Goal: Task Accomplishment & Management: Complete application form

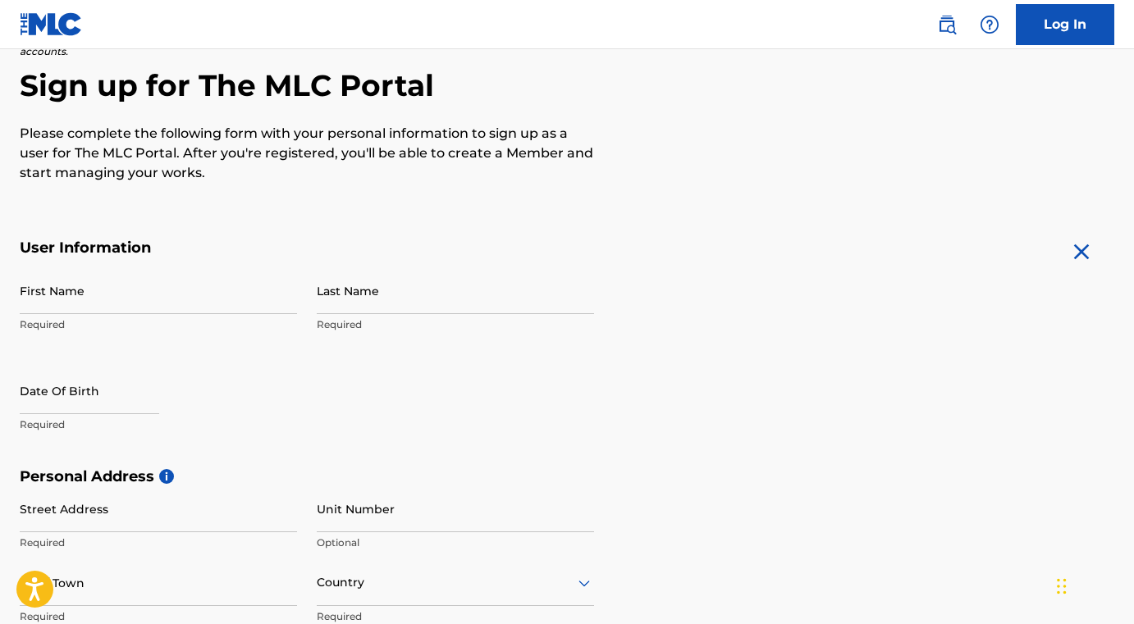
scroll to position [148, 0]
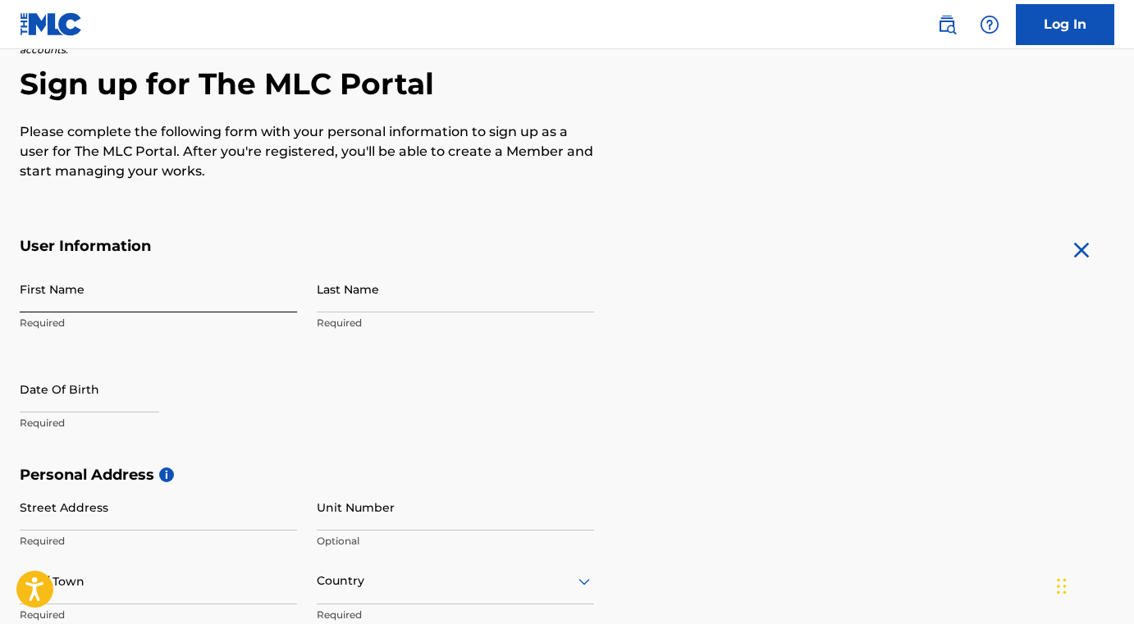
click at [99, 290] on input "First Name" at bounding box center [158, 289] width 277 height 47
type input "[PERSON_NAME]"
click at [713, 281] on form "User Information First Name [PERSON_NAME] Required Last Name [PERSON_NAME] Requ…" at bounding box center [567, 601] width 1094 height 728
select select "9"
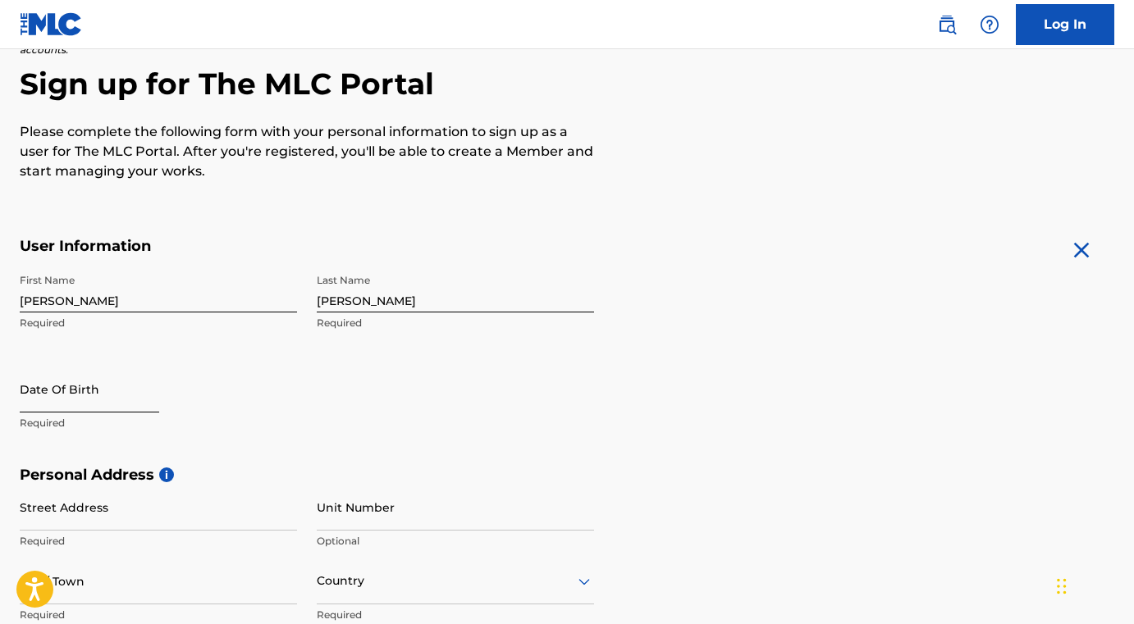
select select "2025"
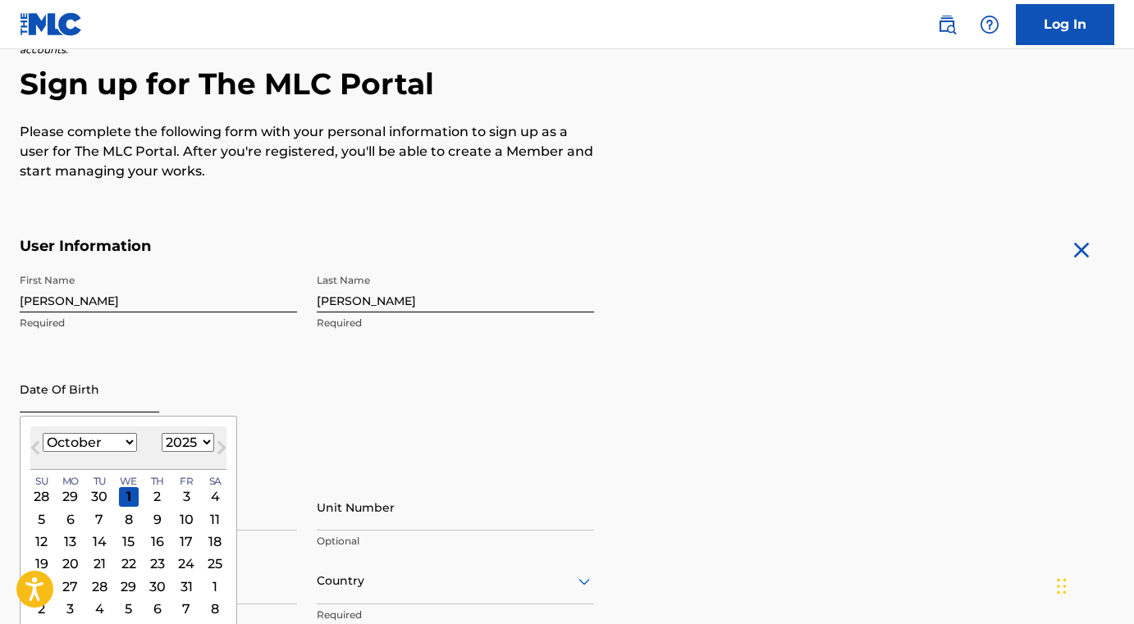
click at [85, 392] on input "text" at bounding box center [89, 389] width 139 height 47
click at [128, 443] on select "January February March April May June July August September October November De…" at bounding box center [90, 442] width 94 height 19
click at [123, 446] on select "January February March April May June July August September October November De…" at bounding box center [90, 442] width 94 height 19
select select "11"
click at [203, 442] on select "1899 1900 1901 1902 1903 1904 1905 1906 1907 1908 1909 1910 1911 1912 1913 1914…" at bounding box center [188, 442] width 53 height 19
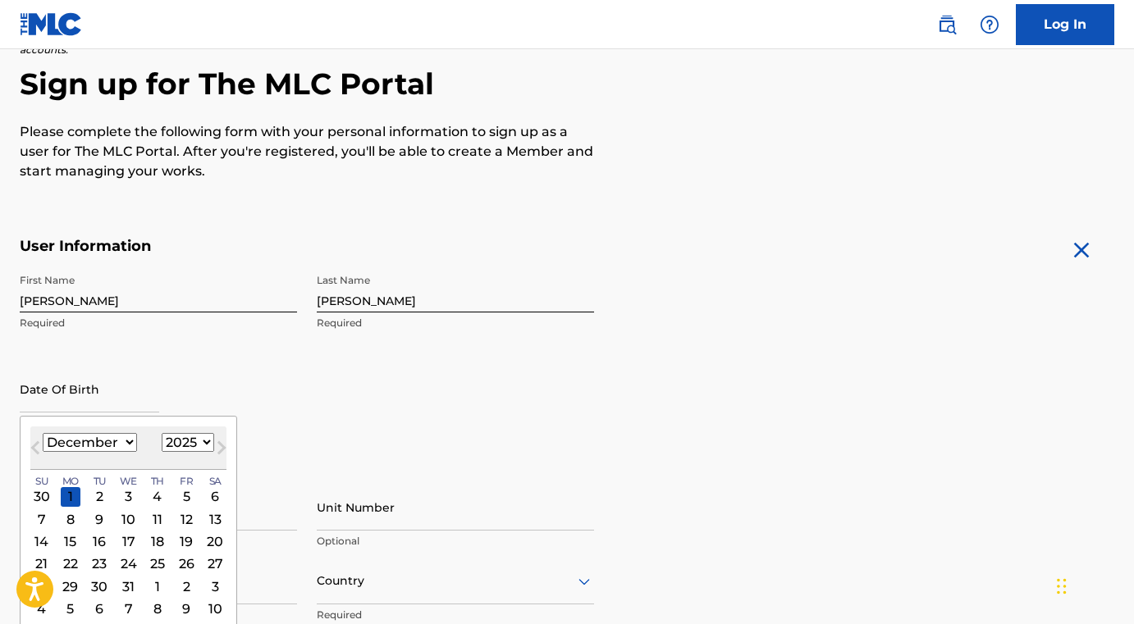
select select "1999"
click at [589, 385] on div "First Name [PERSON_NAME] Required Last Name [PERSON_NAME] Required Date Of Birt…" at bounding box center [307, 366] width 574 height 200
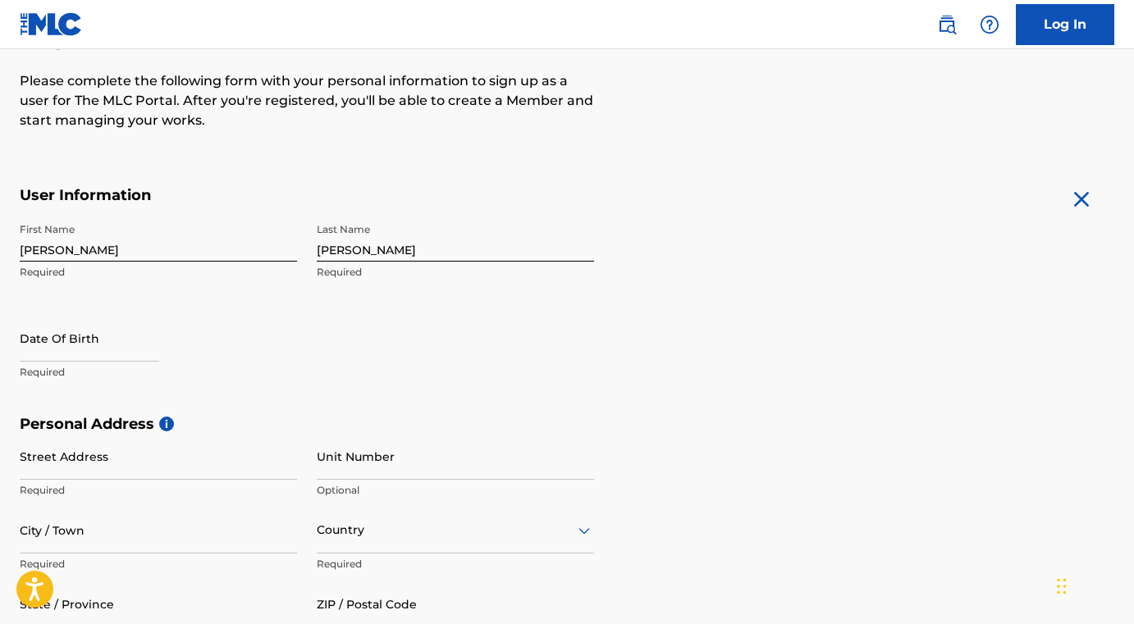
scroll to position [190, 0]
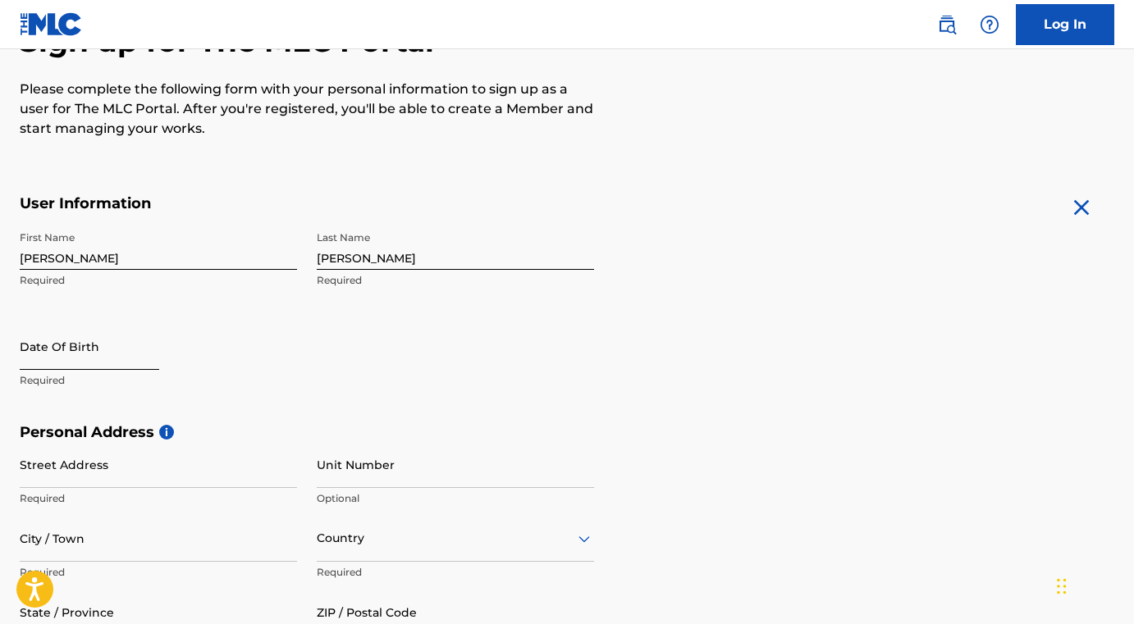
click at [84, 349] on input "text" at bounding box center [89, 346] width 139 height 47
select select "9"
select select "2025"
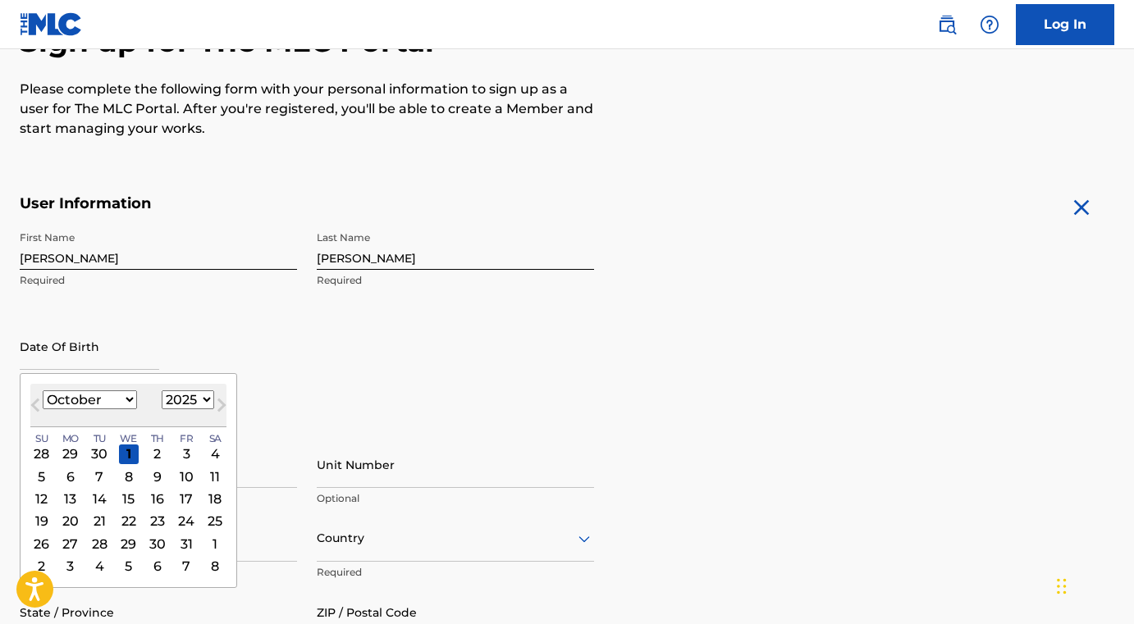
click at [122, 398] on select "January February March April May June July August September October November De…" at bounding box center [90, 400] width 94 height 19
select select "11"
click at [202, 402] on select "1899 1900 1901 1902 1903 1904 1905 1906 1907 1908 1909 1910 1911 1912 1913 1914…" at bounding box center [188, 400] width 53 height 19
select select "1999"
click at [69, 537] on div "27" at bounding box center [71, 544] width 20 height 20
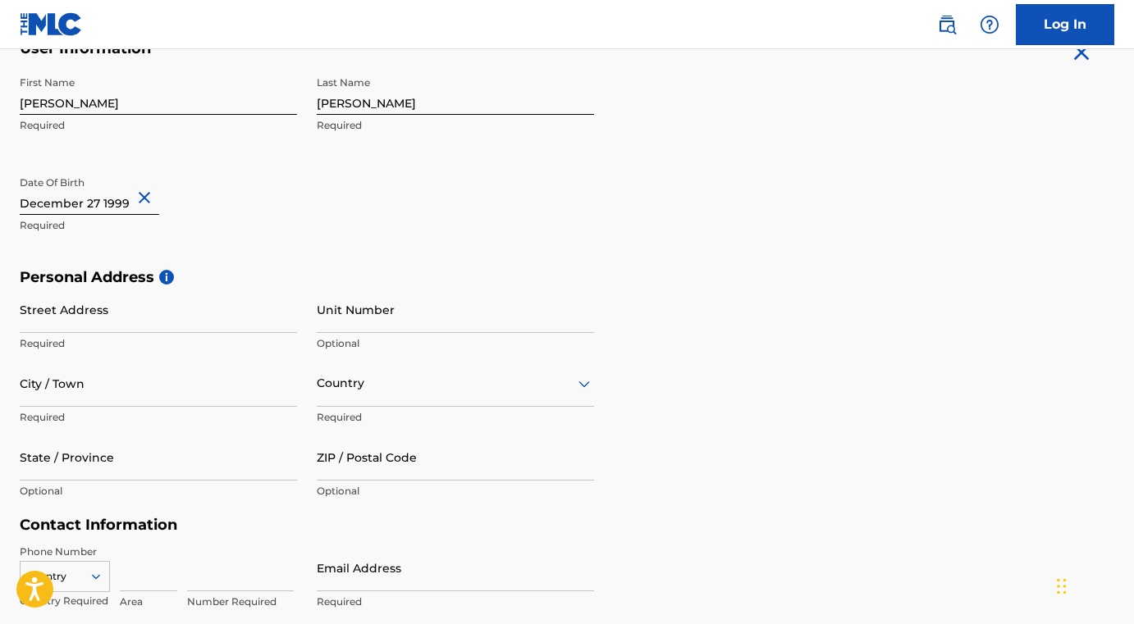
scroll to position [350, 0]
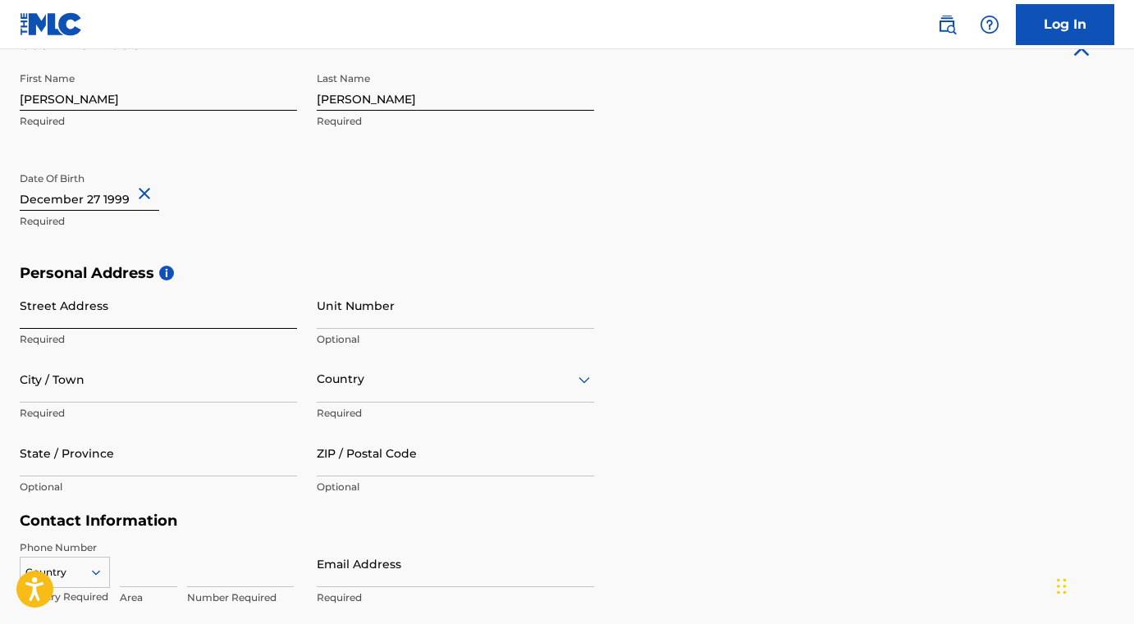
click at [93, 314] on input "Street Address" at bounding box center [158, 305] width 277 height 47
type input "[STREET_ADDRESS][PERSON_NAME]"
type input "[GEOGRAPHIC_DATA]"
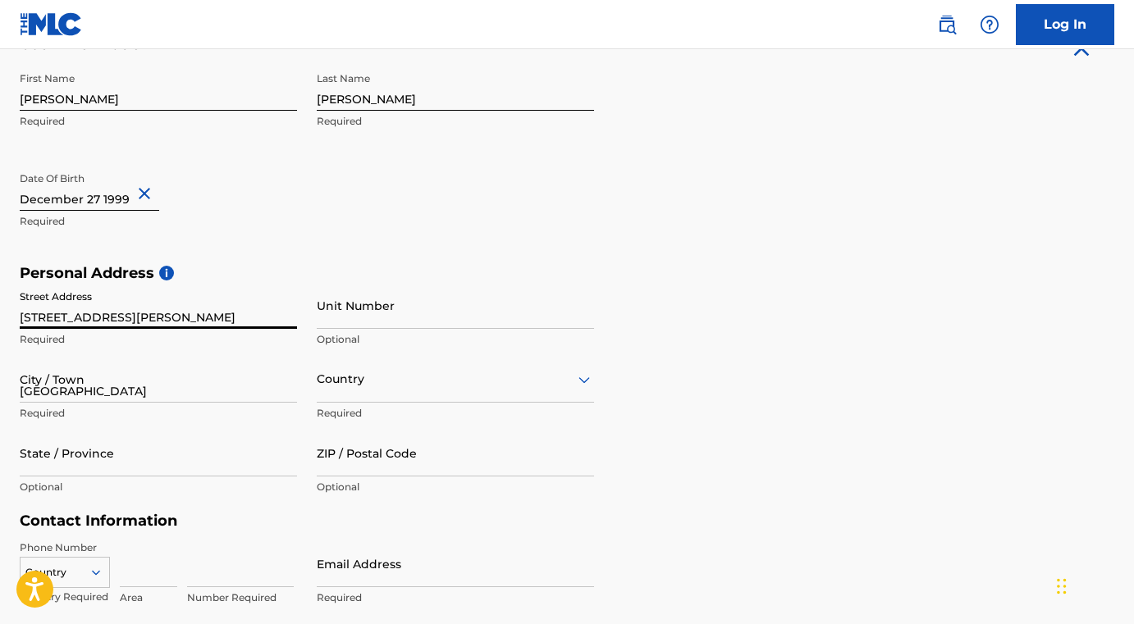
type input "[GEOGRAPHIC_DATA]"
type input "CO"
type input "80643"
type input "1"
type input "720"
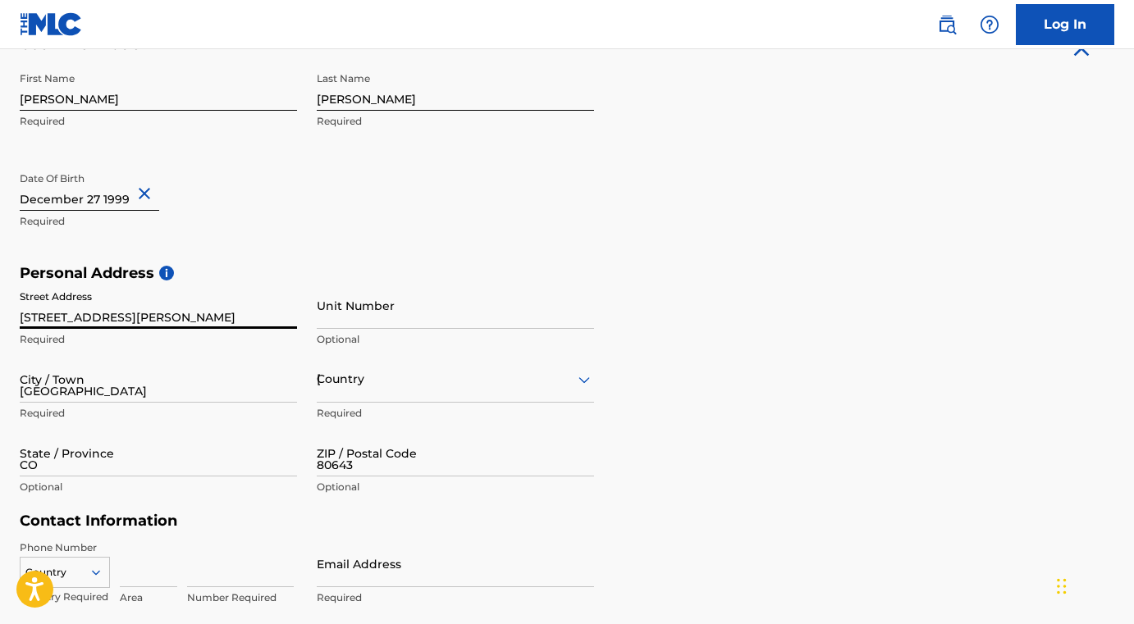
type input "2610968"
type input "[EMAIL_ADDRESS][DOMAIN_NAME]"
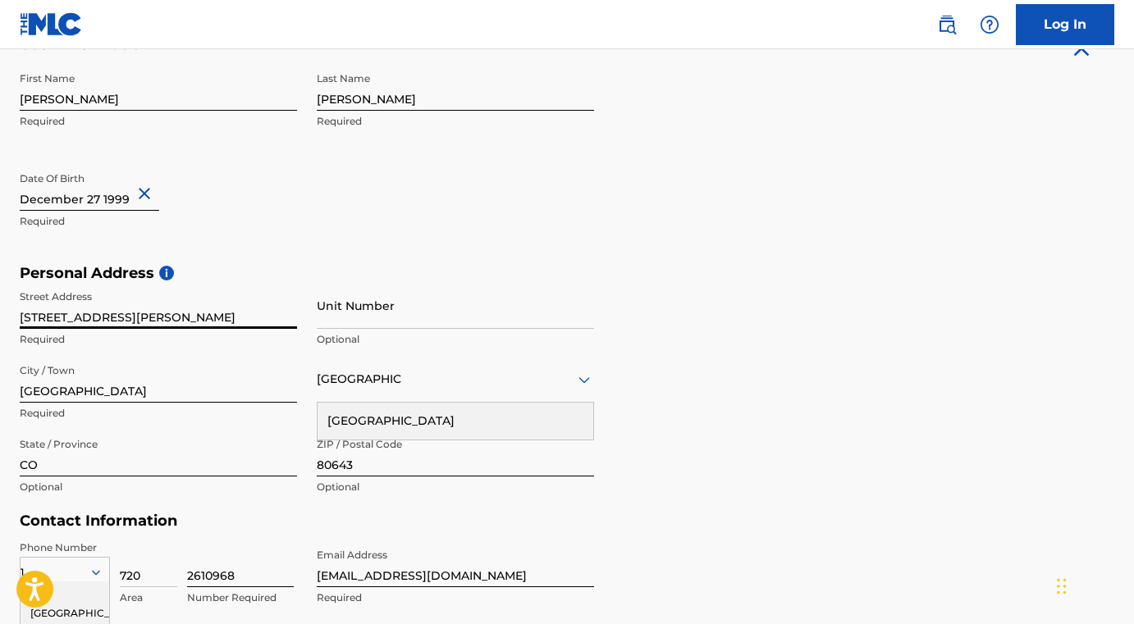
scroll to position [553, 0]
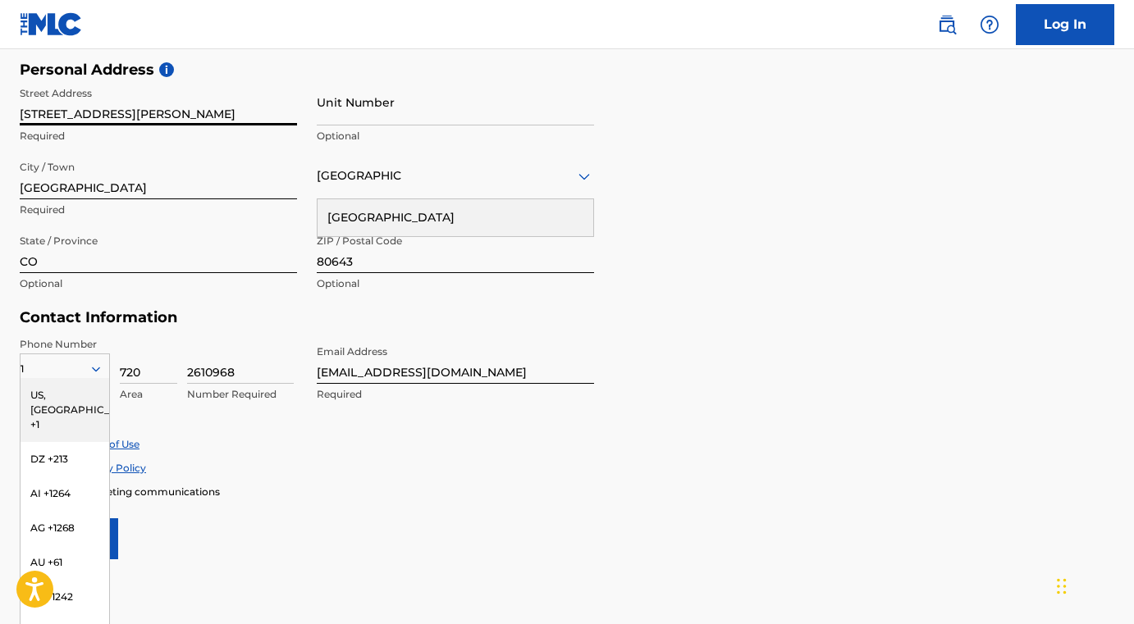
click at [734, 280] on div "Personal Address i Street Address [STREET_ADDRESS][GEOGRAPHIC_DATA][PERSON_NAME…" at bounding box center [567, 185] width 1094 height 249
click at [57, 400] on div "US, [GEOGRAPHIC_DATA] +1" at bounding box center [65, 410] width 89 height 64
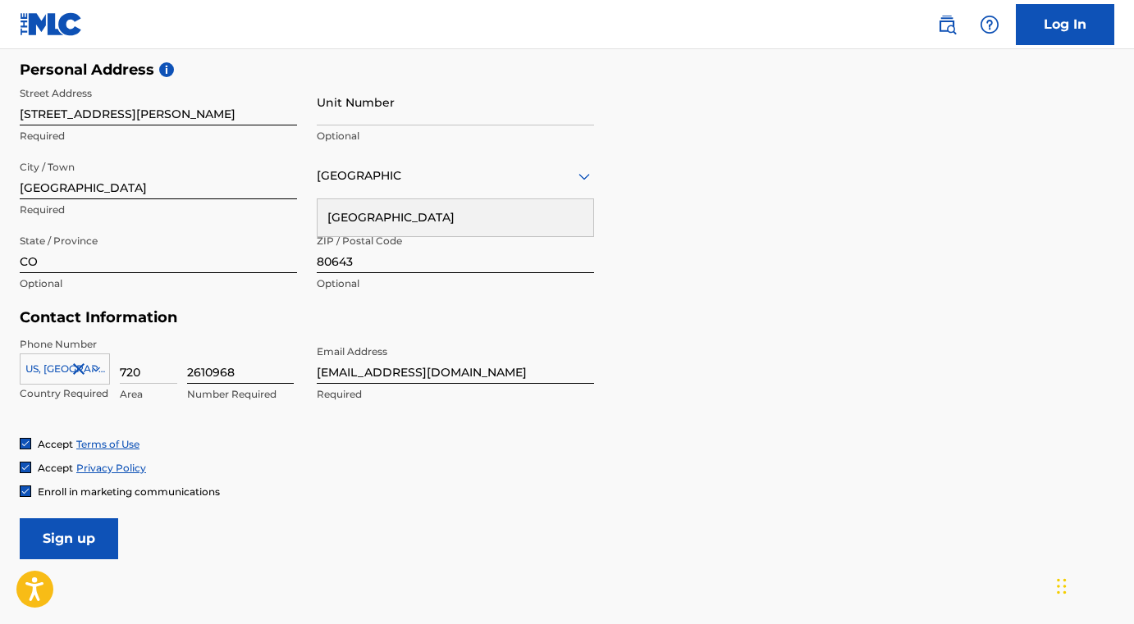
click at [243, 366] on input "2610968" at bounding box center [240, 360] width 107 height 47
type input "2"
click at [136, 377] on input "720" at bounding box center [148, 360] width 57 height 47
type input "0"
type input "303"
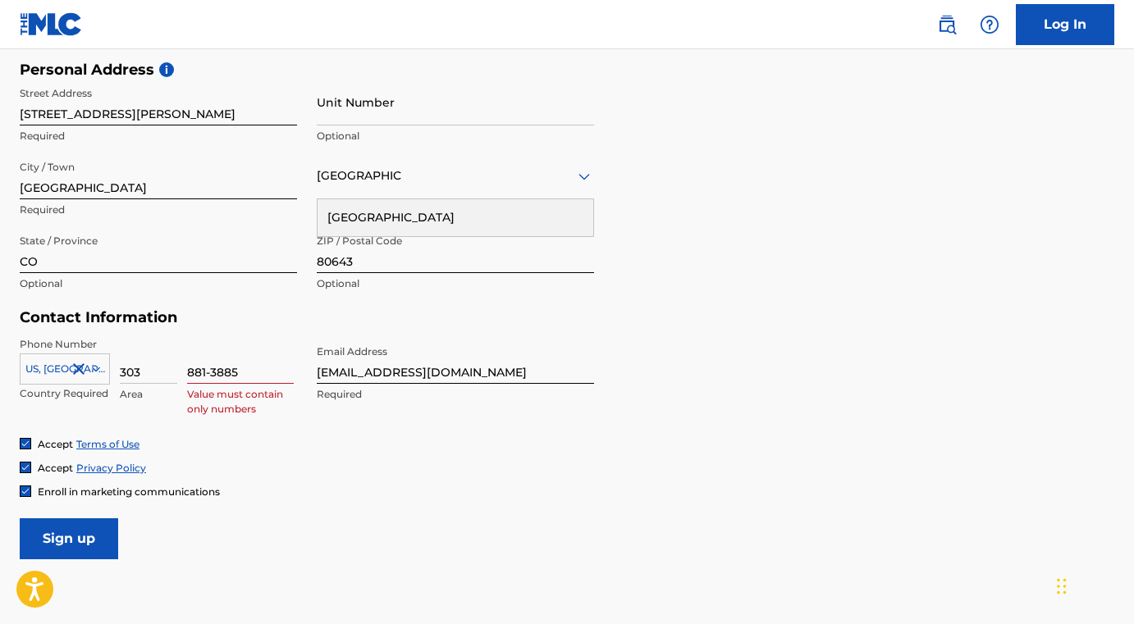
click at [308, 478] on div "Accept Terms of Use Accept Privacy Policy Enroll in marketing communications" at bounding box center [567, 468] width 1094 height 62
click at [211, 372] on input "881-3885" at bounding box center [240, 360] width 107 height 47
type input "8813885"
click at [363, 538] on form "User Information First Name [PERSON_NAME] Required Last Name [PERSON_NAME] Requ…" at bounding box center [567, 196] width 1094 height 728
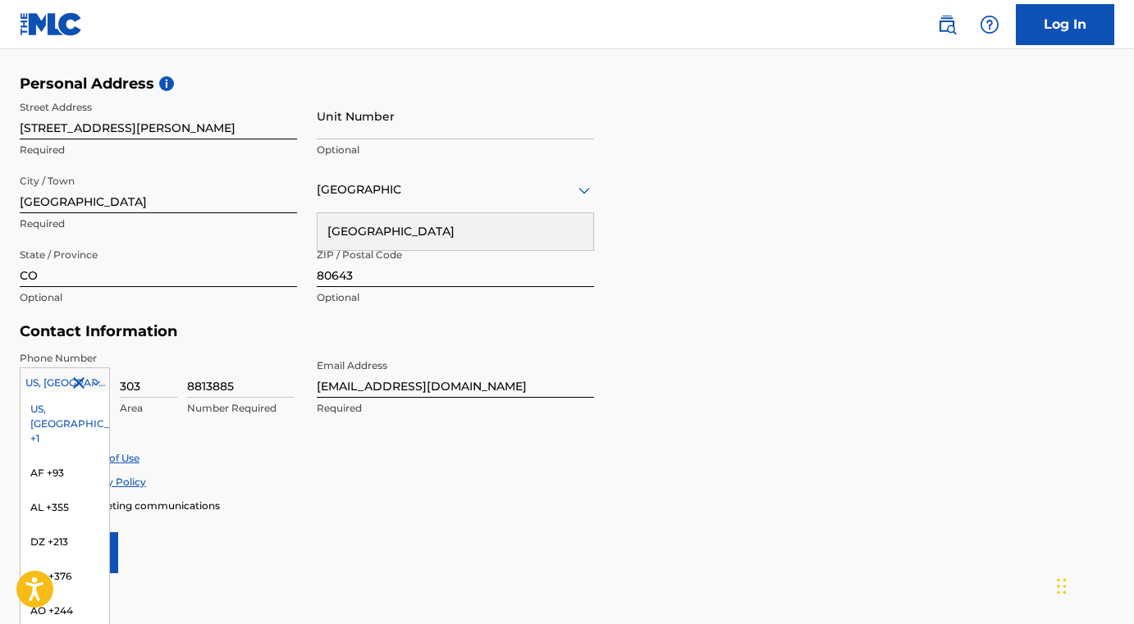
scroll to position [553, 0]
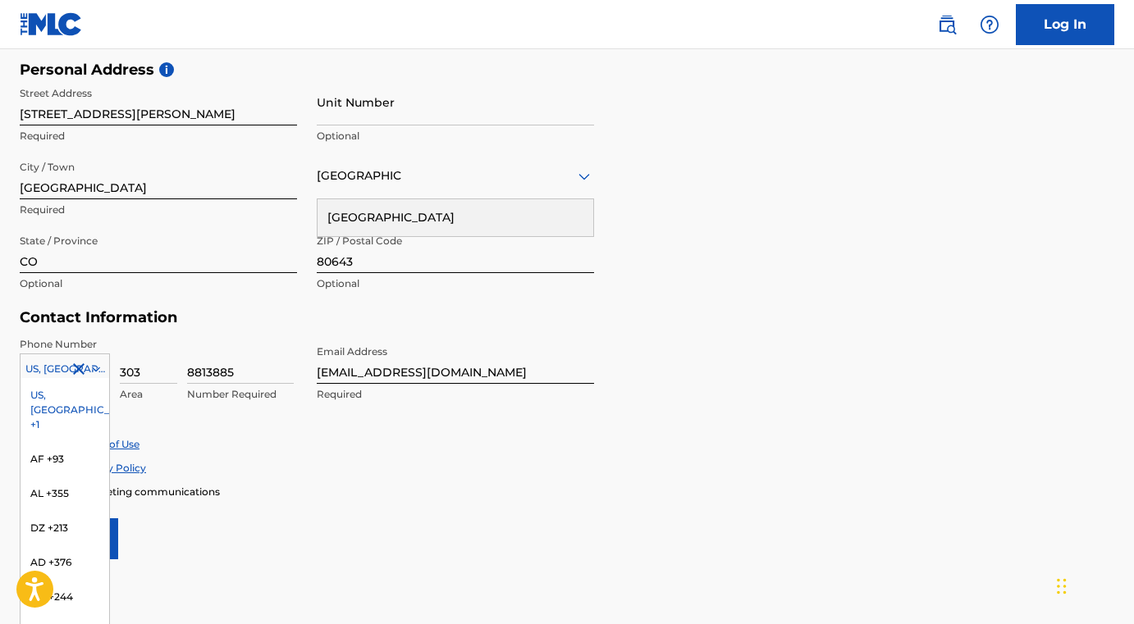
click at [53, 378] on div "US, [GEOGRAPHIC_DATA] +1 selected, 1 of 216. 216 results available. Use Up and …" at bounding box center [65, 366] width 90 height 25
click at [570, 454] on div "Accept Terms of Use Accept Privacy Policy Enroll in marketing communications" at bounding box center [567, 468] width 1094 height 62
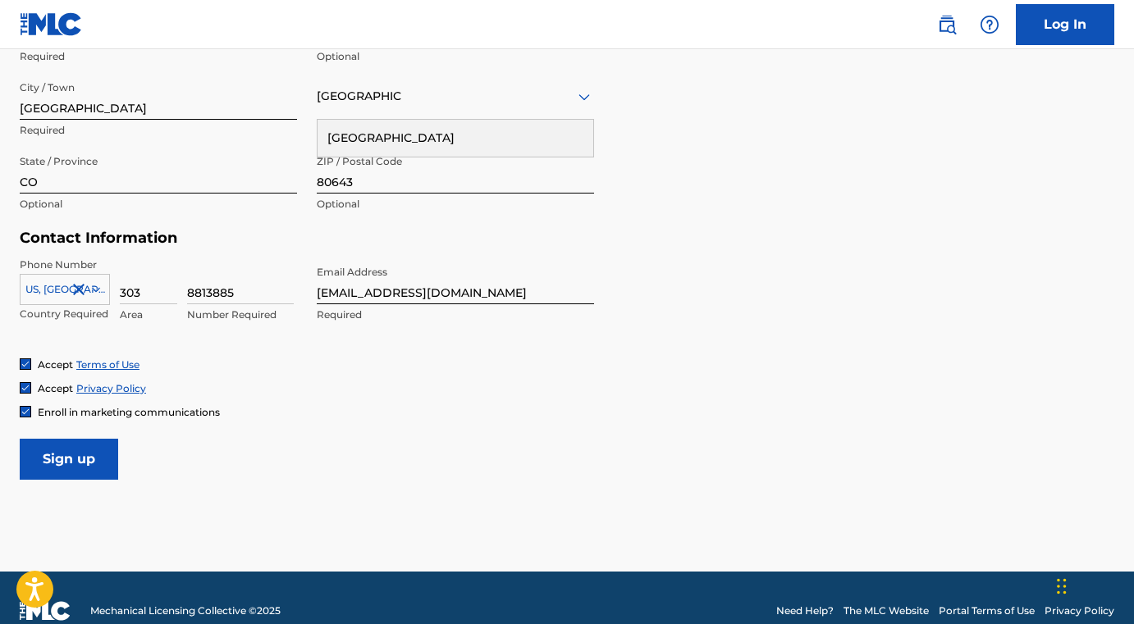
scroll to position [634, 0]
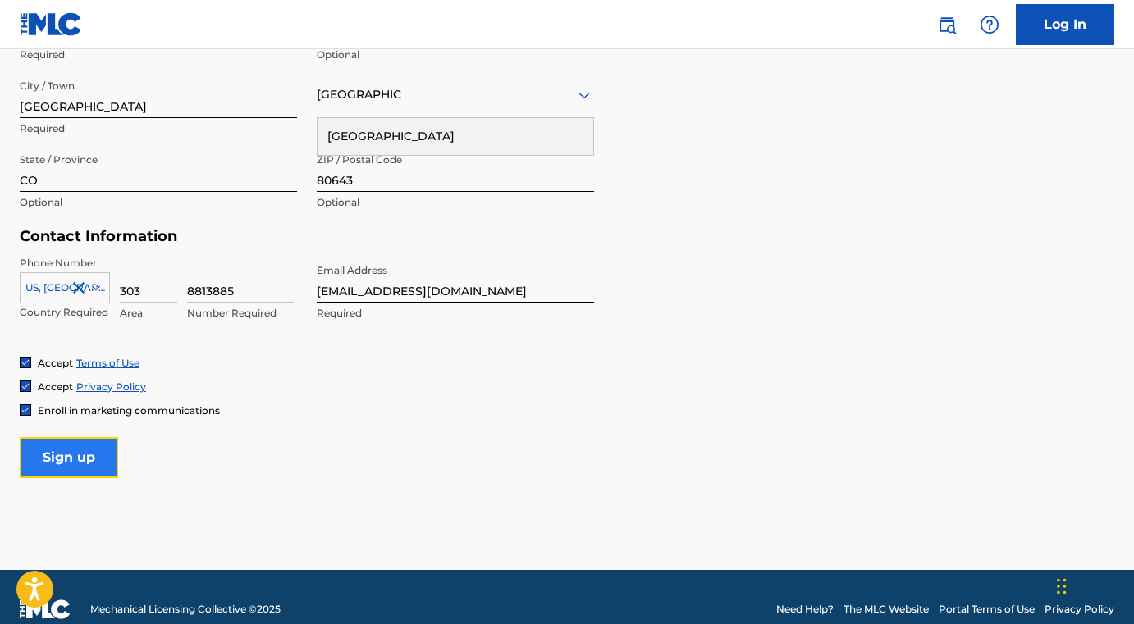
click at [74, 455] on input "Sign up" at bounding box center [69, 457] width 98 height 41
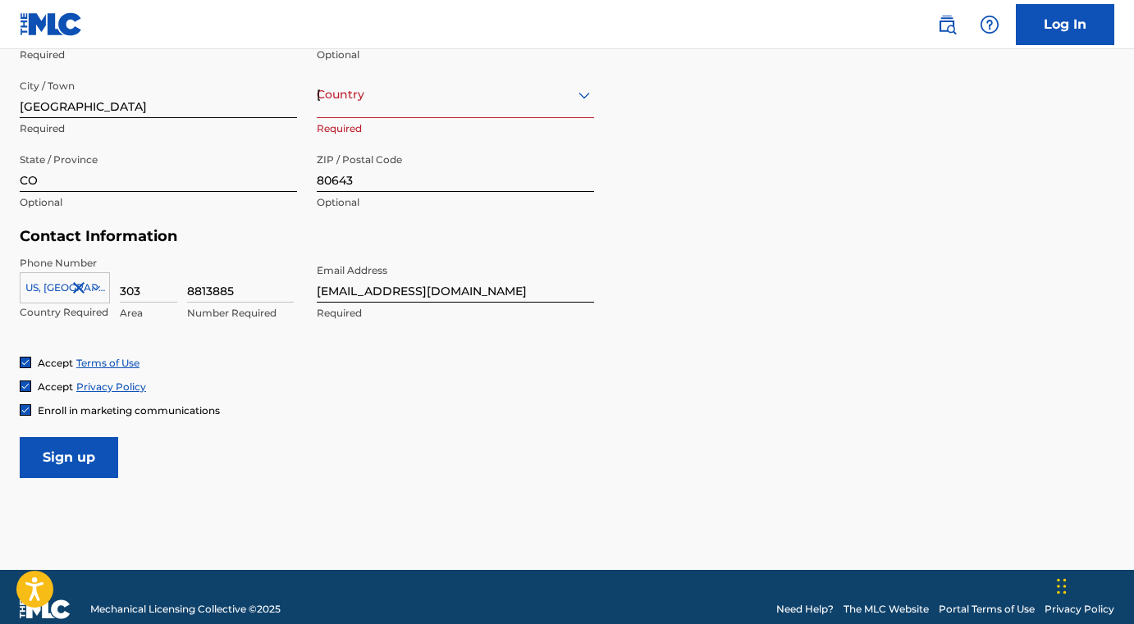
click at [421, 96] on div "[GEOGRAPHIC_DATA]" at bounding box center [455, 95] width 277 height 21
click at [660, 130] on div "Personal Address i Street Address [STREET_ADDRESS][GEOGRAPHIC_DATA][PERSON_NAME…" at bounding box center [567, 103] width 1094 height 249
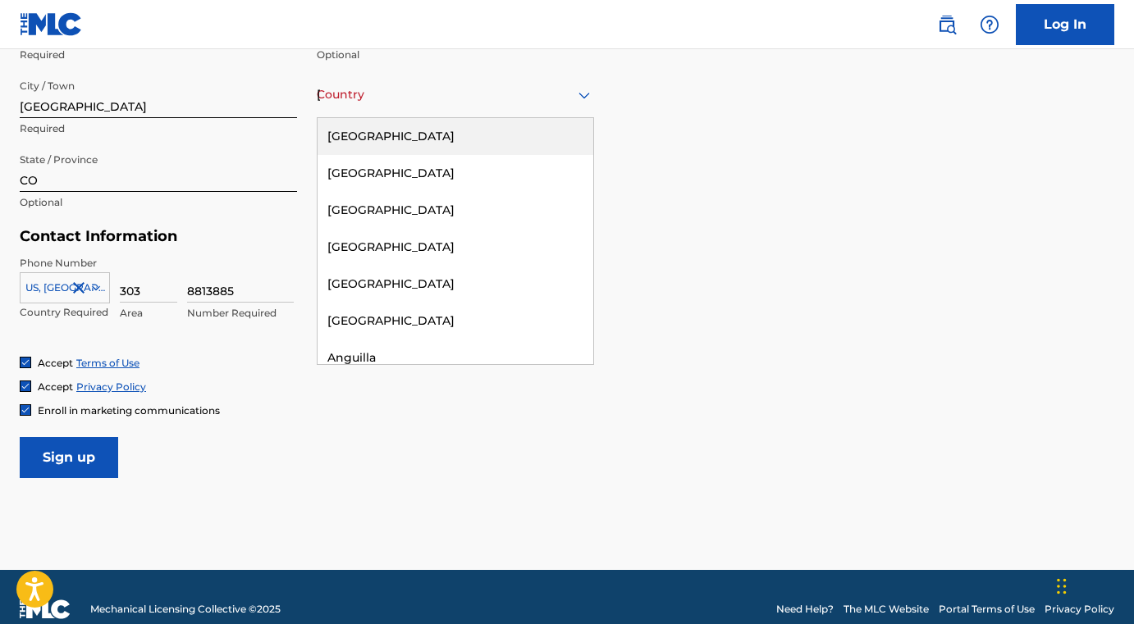
click at [400, 87] on div "[GEOGRAPHIC_DATA]" at bounding box center [455, 95] width 277 height 21
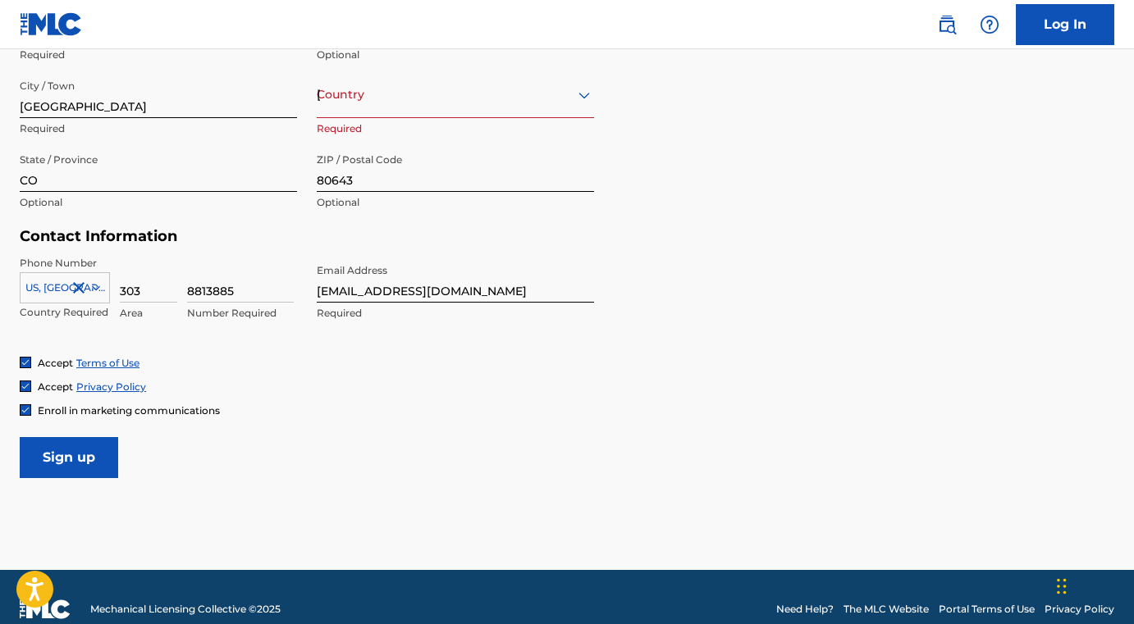
click at [531, 94] on div "[GEOGRAPHIC_DATA]" at bounding box center [455, 95] width 277 height 21
click at [690, 118] on div "Personal Address i Street Address [STREET_ADDRESS][GEOGRAPHIC_DATA][PERSON_NAME…" at bounding box center [567, 103] width 1094 height 249
click at [208, 103] on input "[GEOGRAPHIC_DATA]" at bounding box center [158, 94] width 277 height 47
type input "[GEOGRAPHIC_DATA]"
click at [800, 176] on div "Personal Address i Street Address [STREET_ADDRESS][GEOGRAPHIC_DATA][PERSON_NAME…" at bounding box center [567, 103] width 1094 height 249
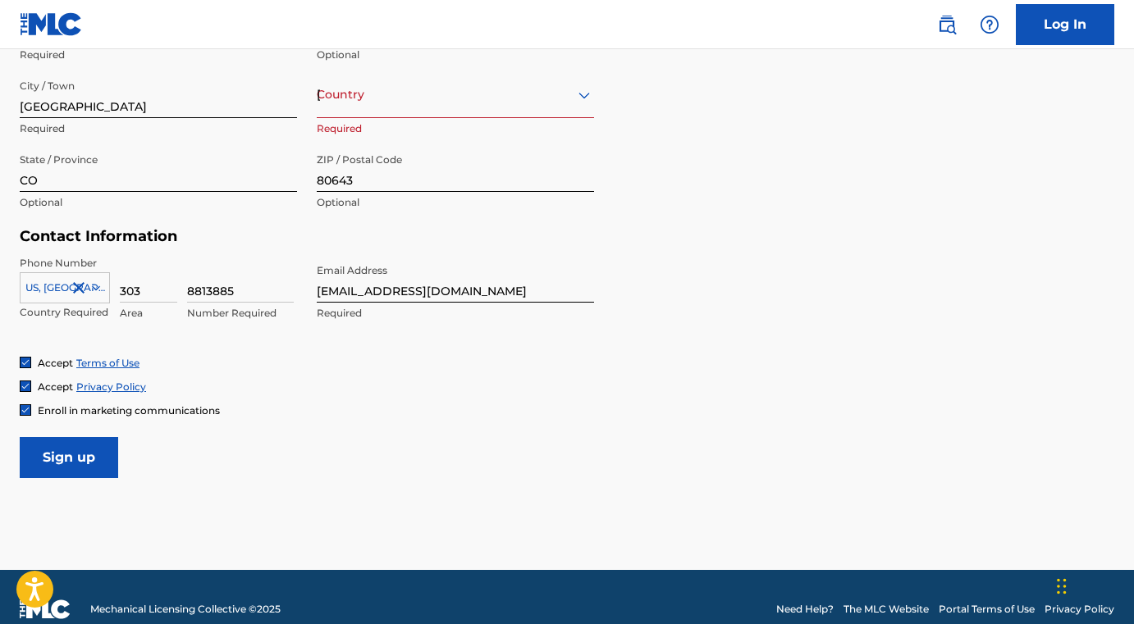
click at [586, 96] on icon at bounding box center [583, 95] width 11 height 7
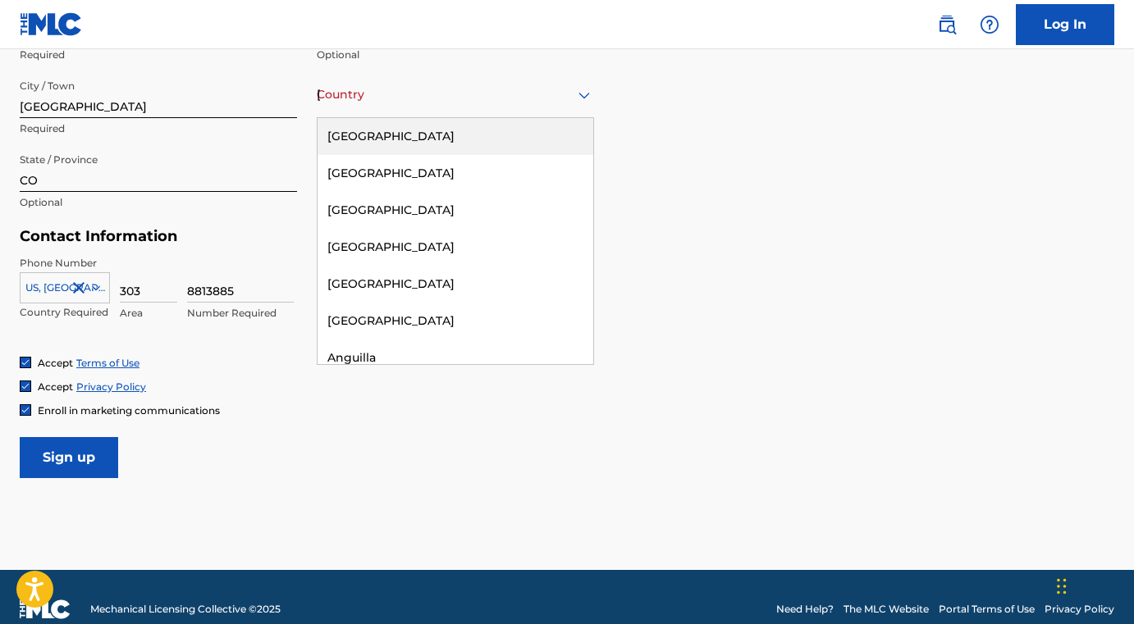
click at [336, 94] on div "[GEOGRAPHIC_DATA]" at bounding box center [455, 95] width 277 height 21
click at [506, 87] on div "[GEOGRAPHIC_DATA]" at bounding box center [455, 95] width 277 height 21
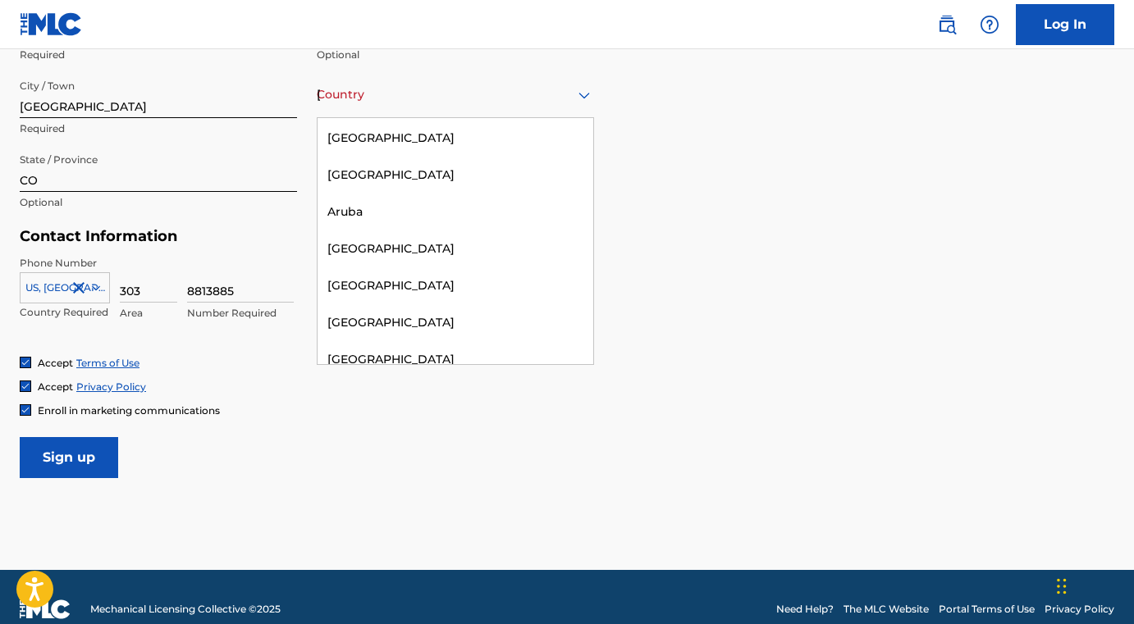
scroll to position [0, 0]
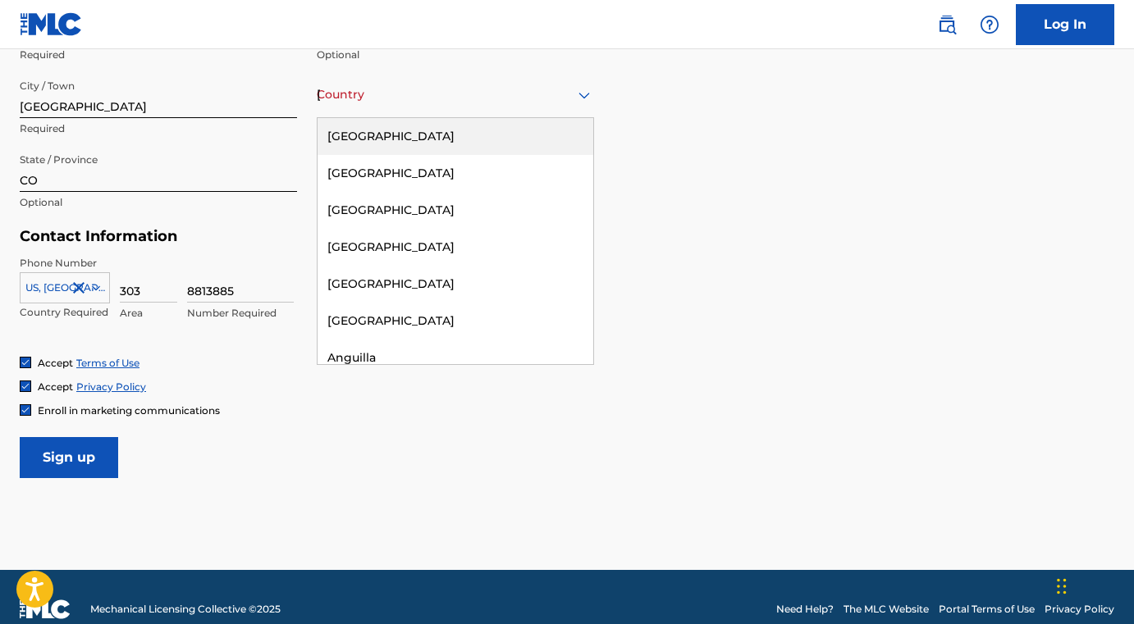
click at [516, 93] on div "[GEOGRAPHIC_DATA]" at bounding box center [455, 95] width 277 height 21
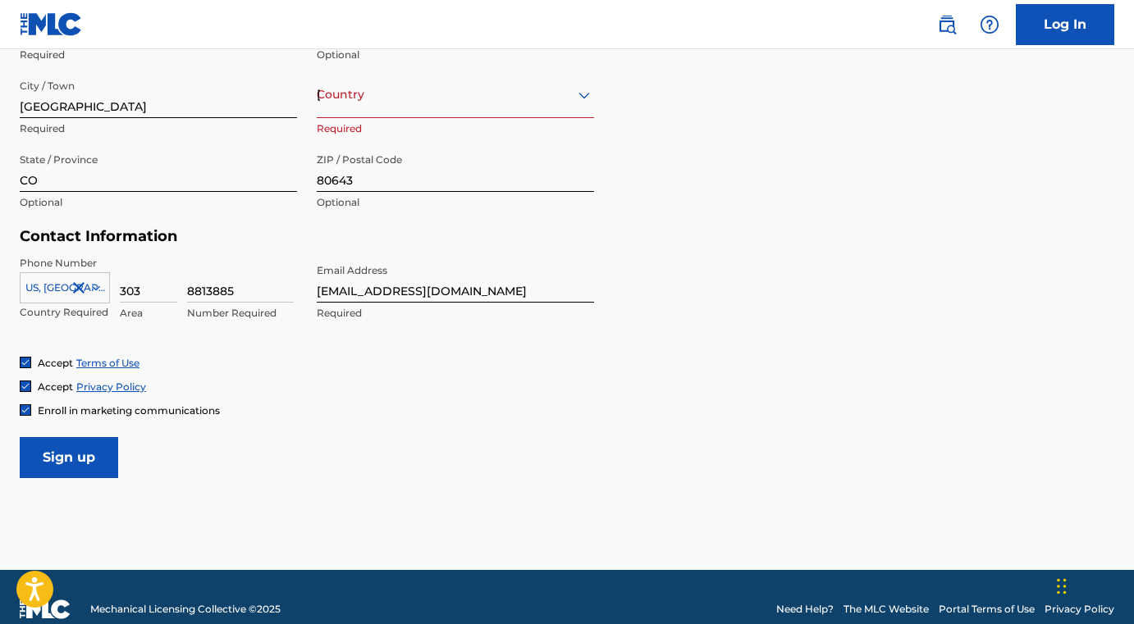
click at [514, 96] on div "[GEOGRAPHIC_DATA]" at bounding box center [455, 95] width 277 height 21
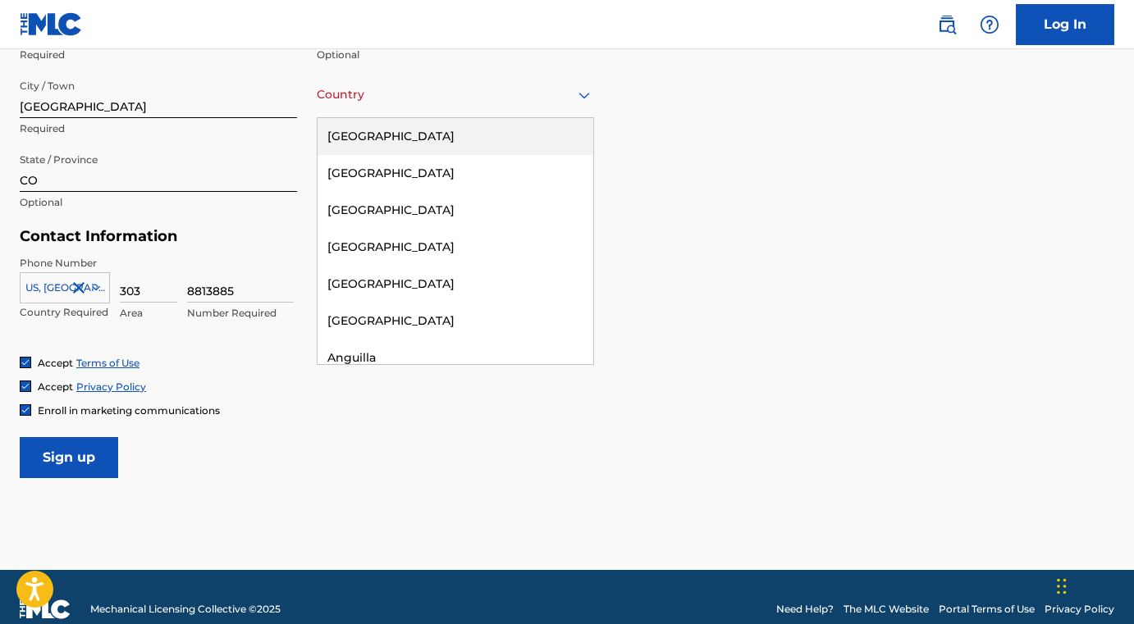
type input "[GEOGRAPHIC_DATA]"
type input "1"
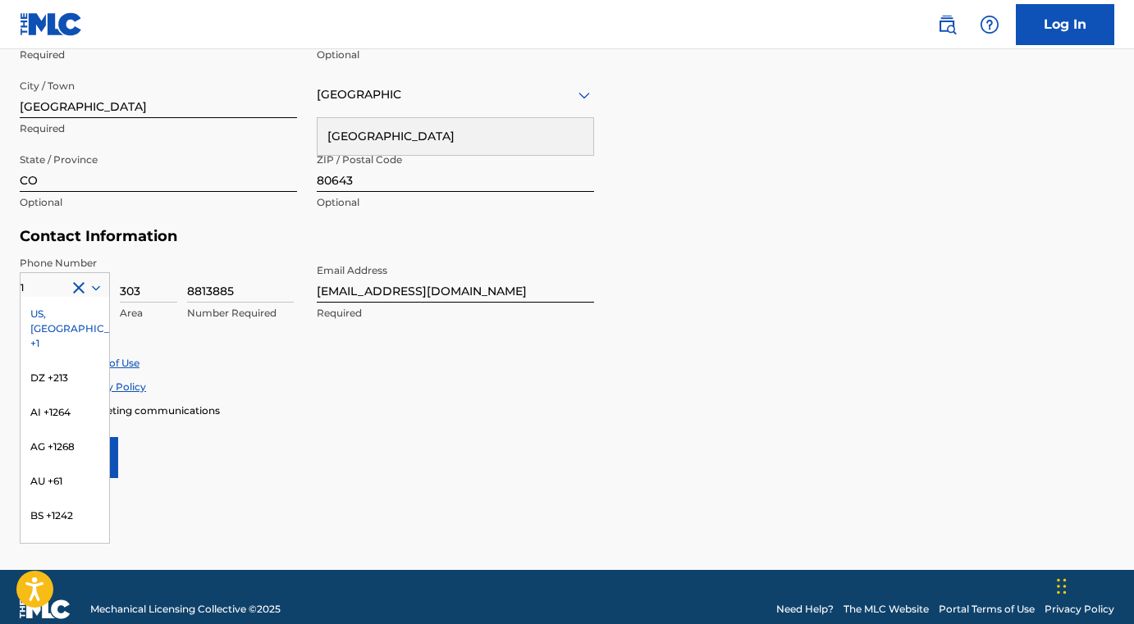
click at [447, 418] on form "User Information First Name [PERSON_NAME] Required Last Name [PERSON_NAME] Requ…" at bounding box center [567, 115] width 1094 height 728
click at [338, 89] on div "[GEOGRAPHIC_DATA]" at bounding box center [455, 95] width 277 height 21
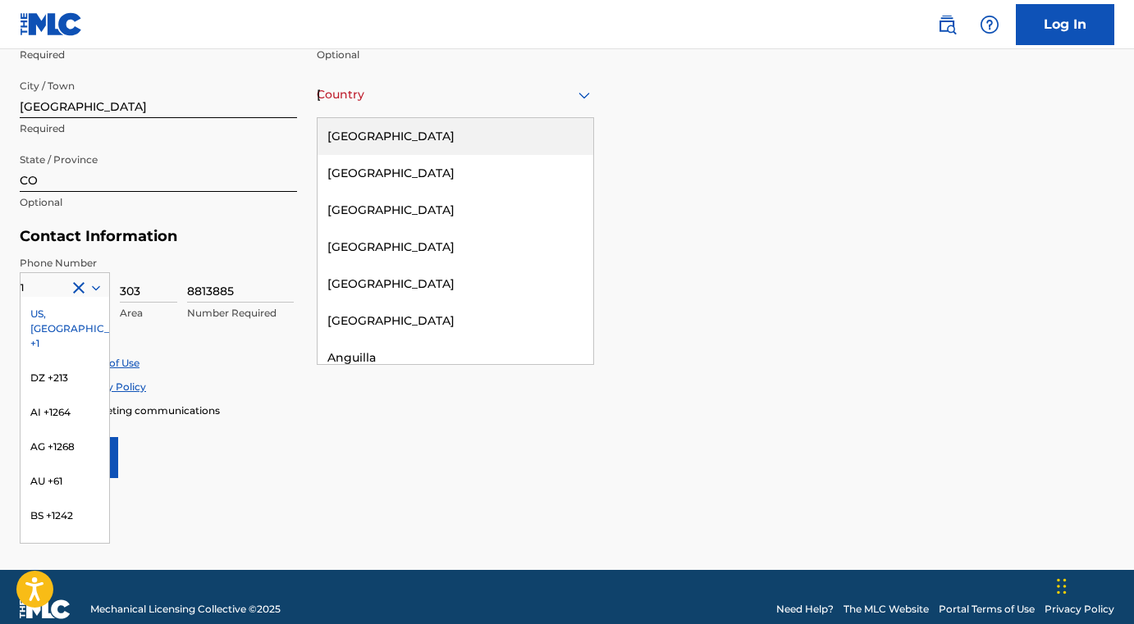
click at [317, 93] on input "[GEOGRAPHIC_DATA]" at bounding box center [318, 94] width 3 height 17
click at [318, 93] on input "[GEOGRAPHIC_DATA]" at bounding box center [318, 94] width 3 height 17
click at [319, 130] on div "[GEOGRAPHIC_DATA]" at bounding box center [456, 136] width 276 height 37
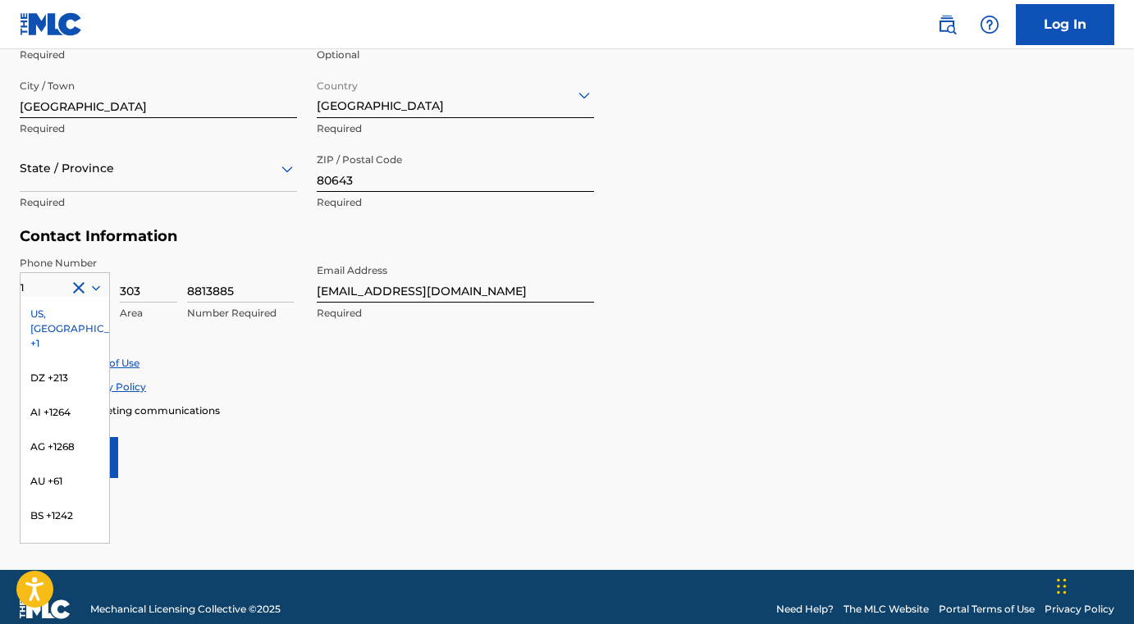
scroll to position [658, 0]
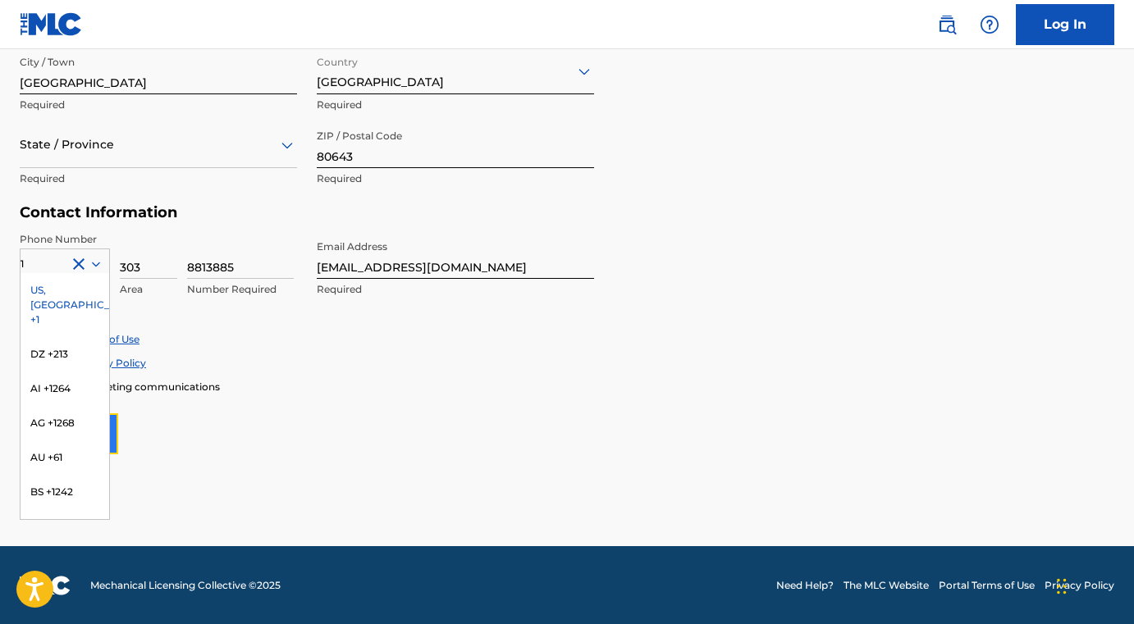
click at [117, 430] on input "Sign up" at bounding box center [69, 434] width 98 height 41
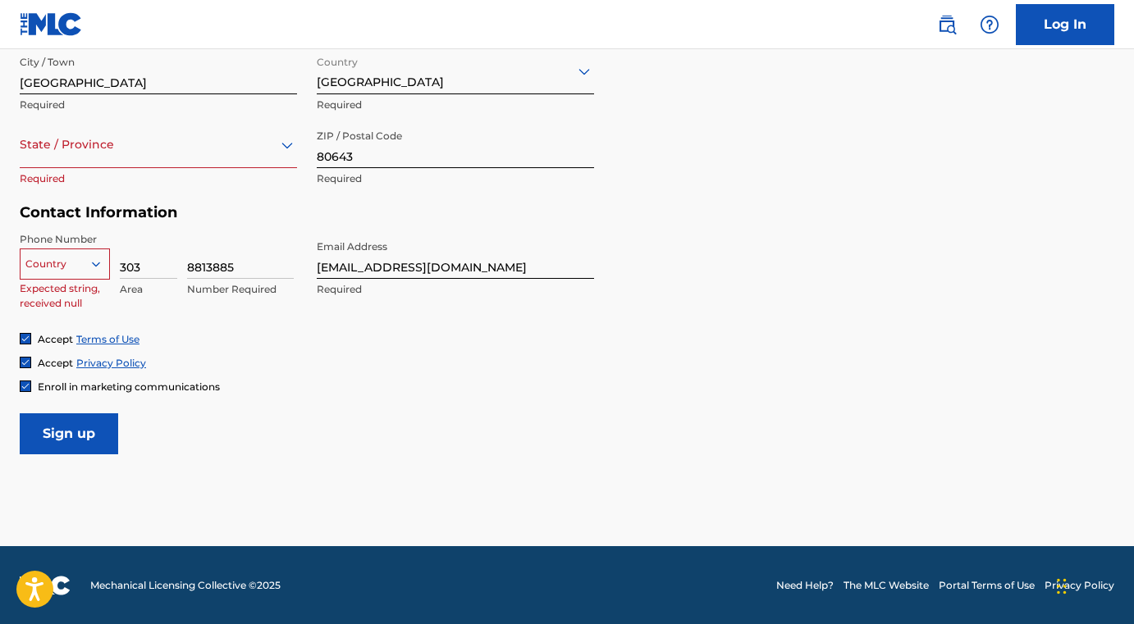
click at [71, 263] on div at bounding box center [65, 264] width 89 height 18
click at [260, 408] on form "User Information First Name [PERSON_NAME] Required Last Name [PERSON_NAME] Requ…" at bounding box center [567, 91] width 1094 height 728
click at [41, 266] on div at bounding box center [65, 264] width 89 height 18
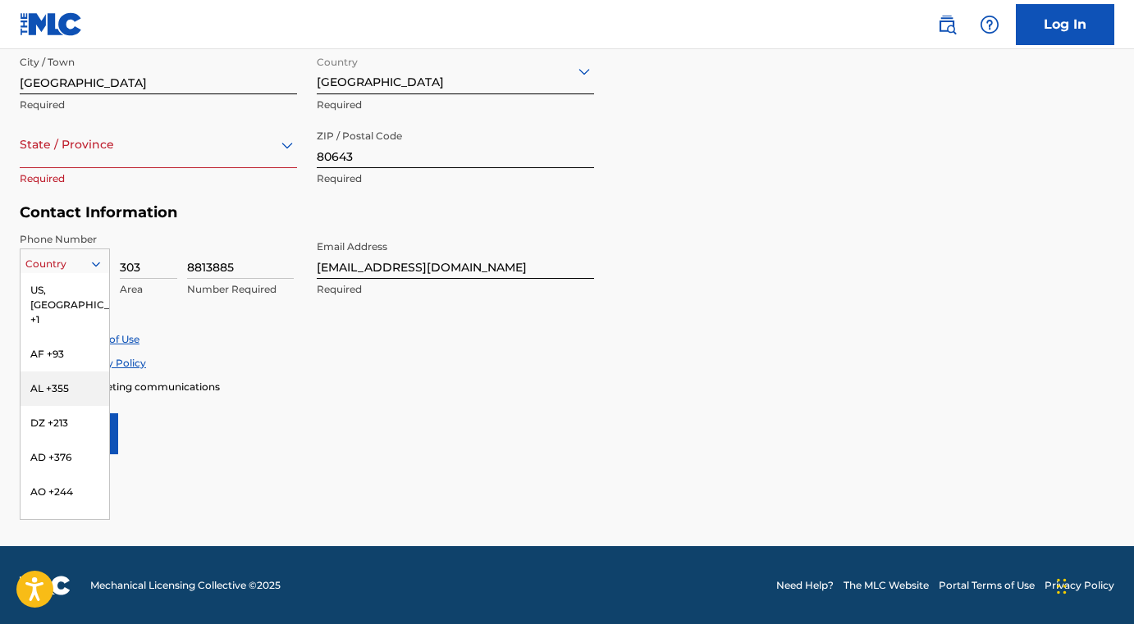
click at [20, 279] on div "[GEOGRAPHIC_DATA], [GEOGRAPHIC_DATA] +1 AF +93 AL +355 DZ +213 AD +376 AO +244 …" at bounding box center [65, 396] width 90 height 247
click at [21, 274] on div "US, [GEOGRAPHIC_DATA] +1" at bounding box center [65, 305] width 89 height 64
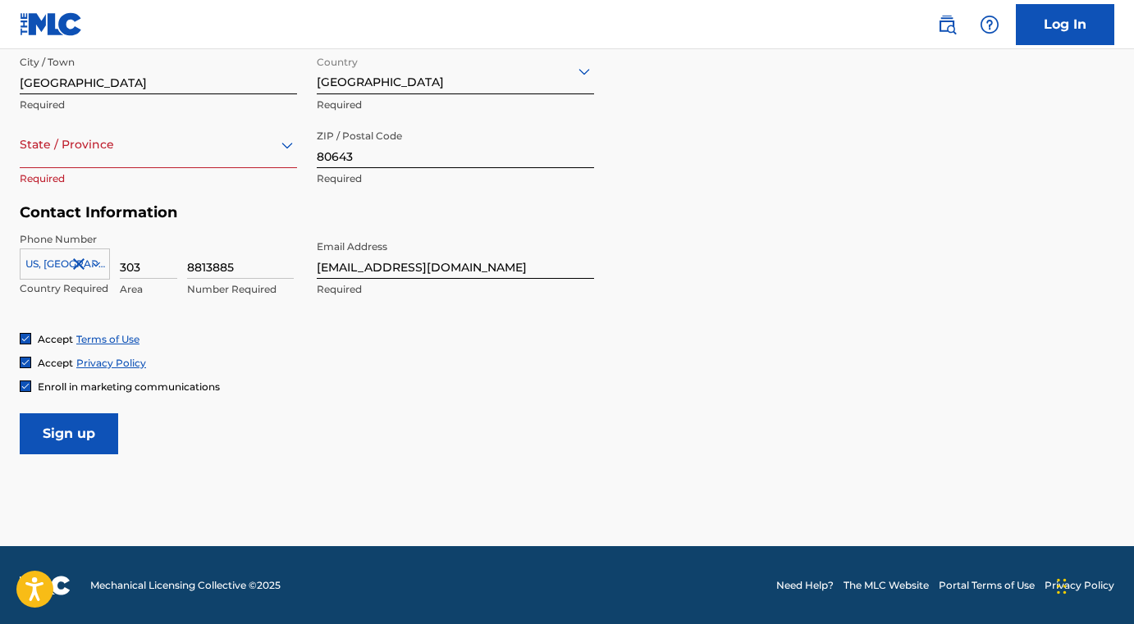
click at [32, 143] on div at bounding box center [158, 145] width 277 height 21
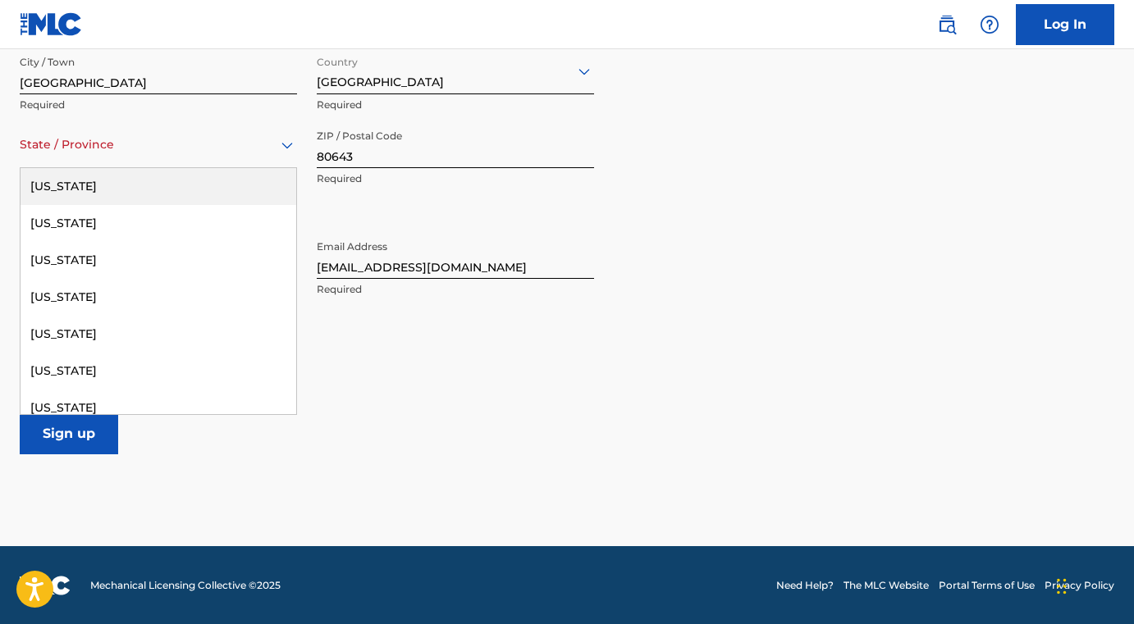
type input "[US_STATE]"
type input "[GEOGRAPHIC_DATA]"
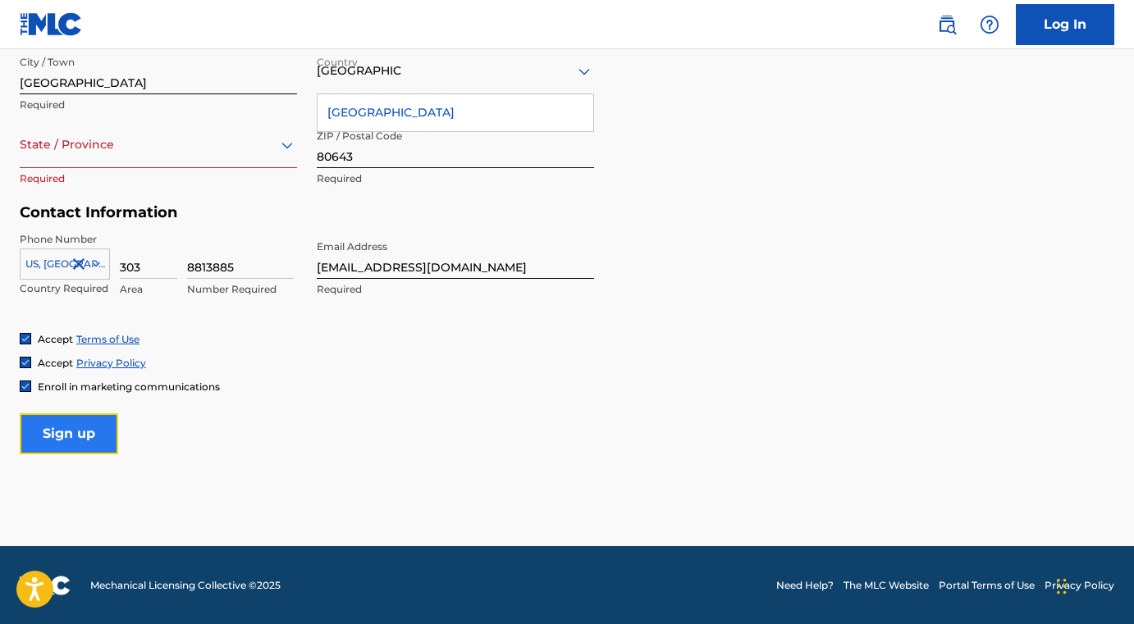
click at [70, 431] on input "Sign up" at bounding box center [69, 434] width 98 height 41
click at [21, 149] on input "text" at bounding box center [21, 144] width 3 height 17
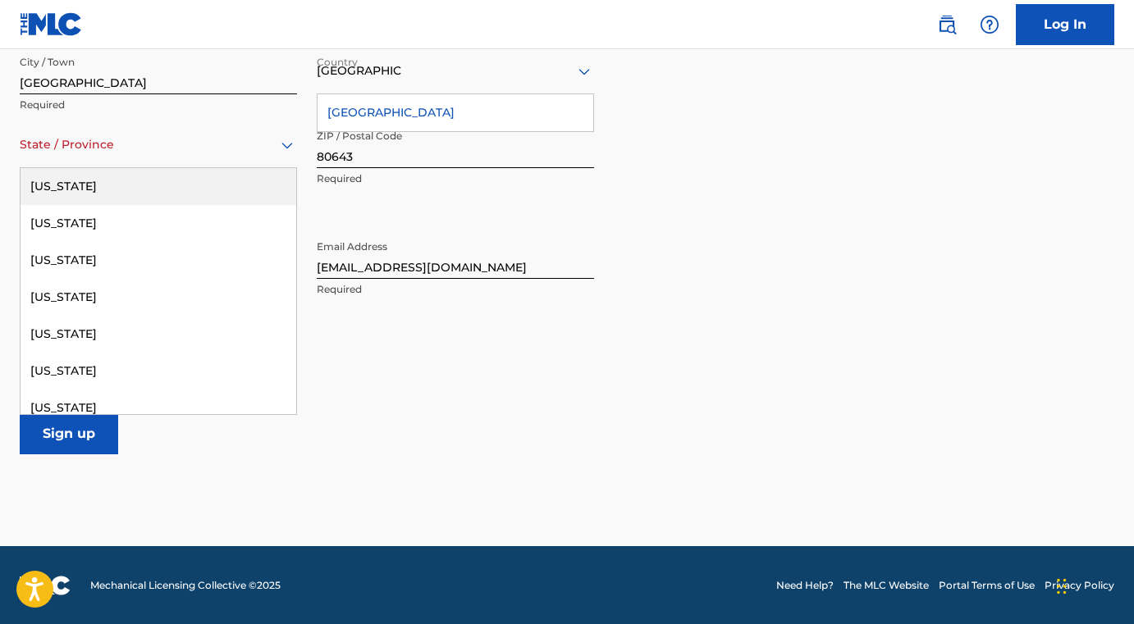
click at [62, 144] on div at bounding box center [158, 145] width 277 height 21
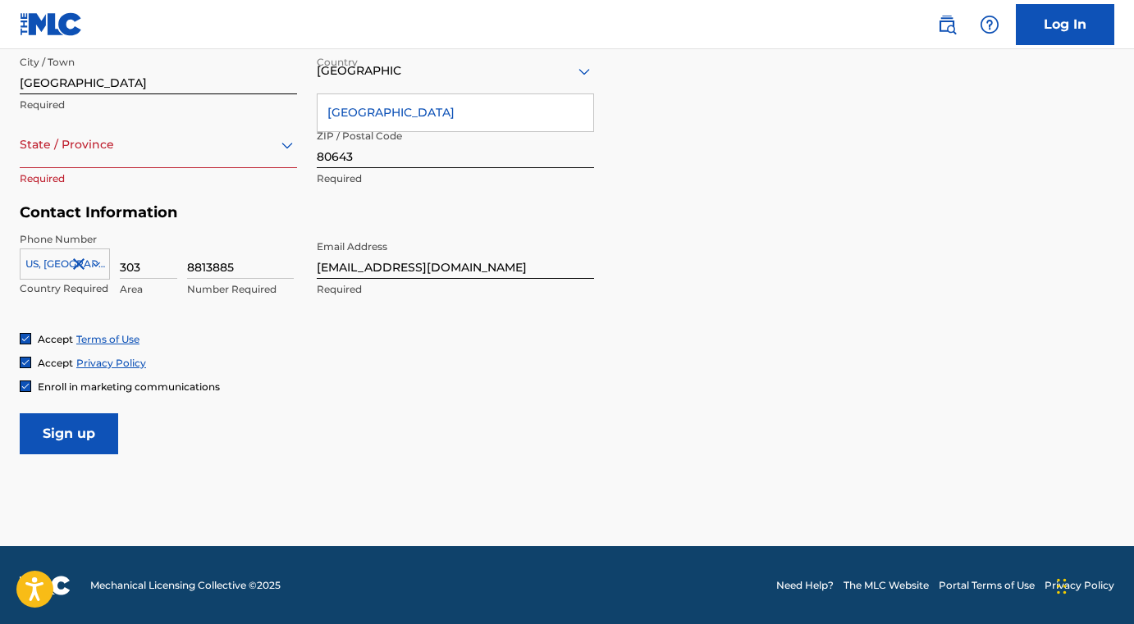
click at [203, 144] on div at bounding box center [158, 145] width 277 height 21
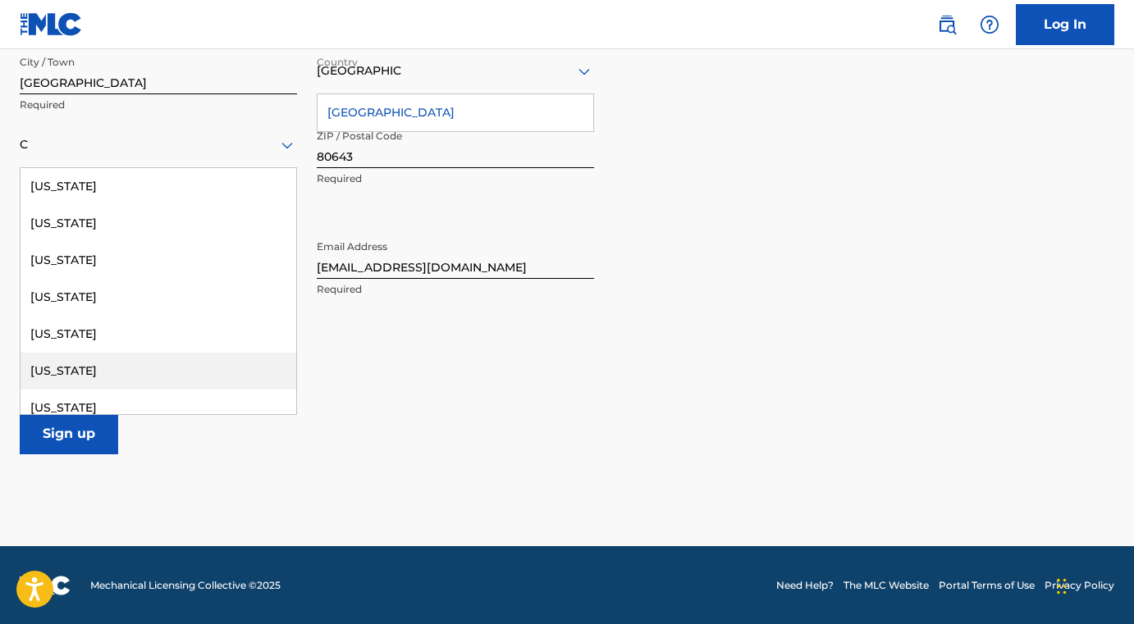
type input "C"
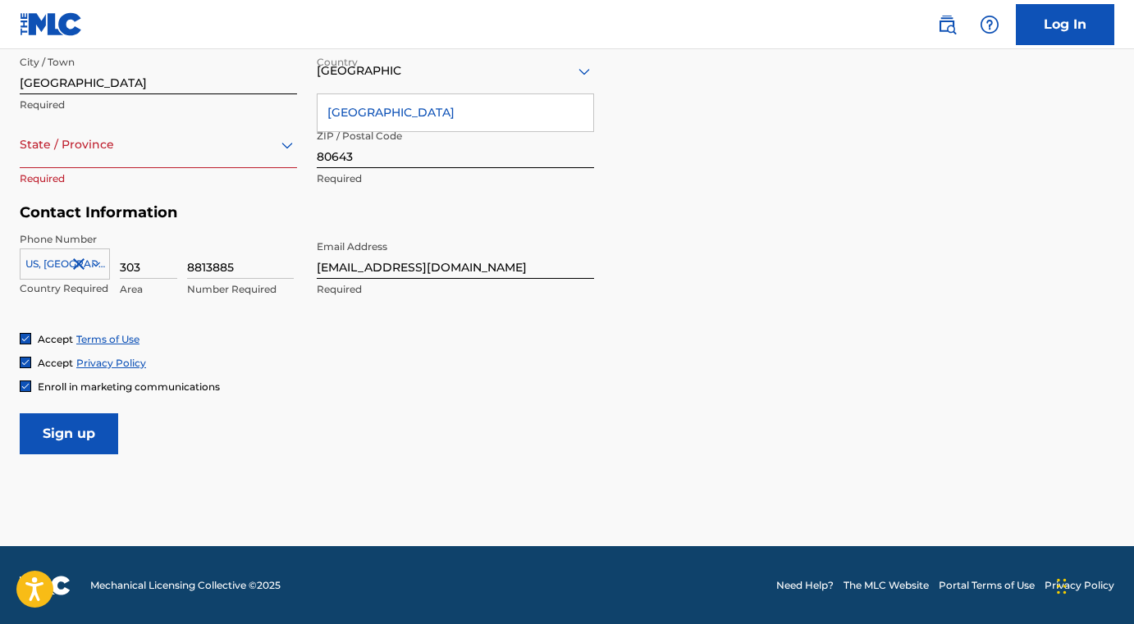
click at [386, 409] on form "User Information First Name [PERSON_NAME] Required Last Name [PERSON_NAME] Requ…" at bounding box center [567, 91] width 1094 height 728
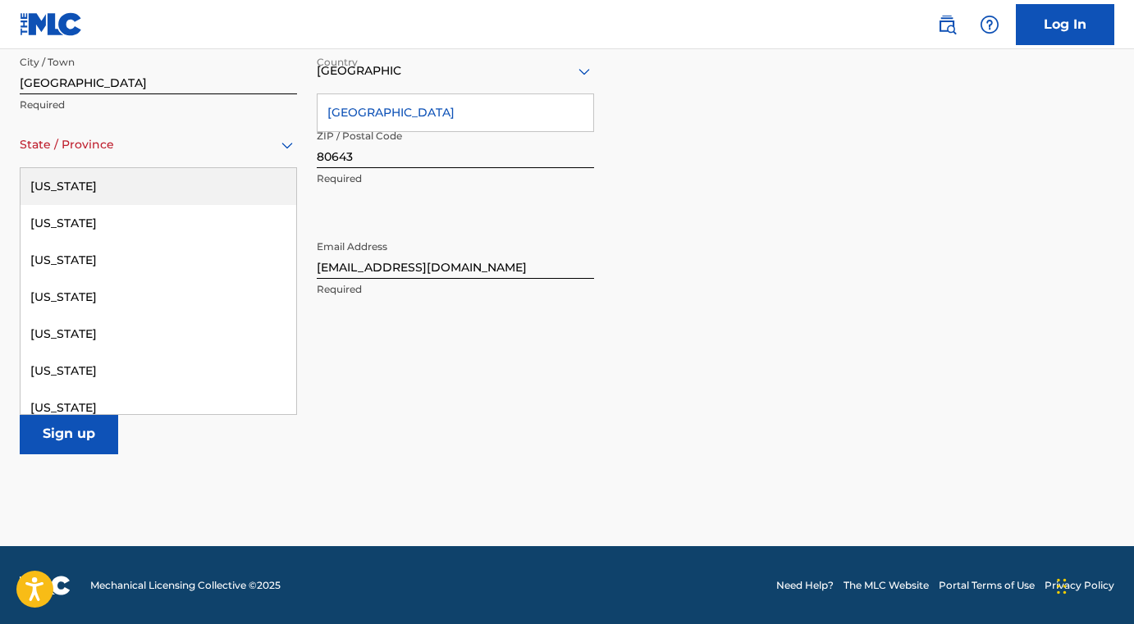
click at [31, 139] on div at bounding box center [158, 145] width 277 height 21
click at [22, 146] on input "text" at bounding box center [21, 144] width 3 height 17
click at [257, 183] on div "[US_STATE]" at bounding box center [159, 186] width 276 height 37
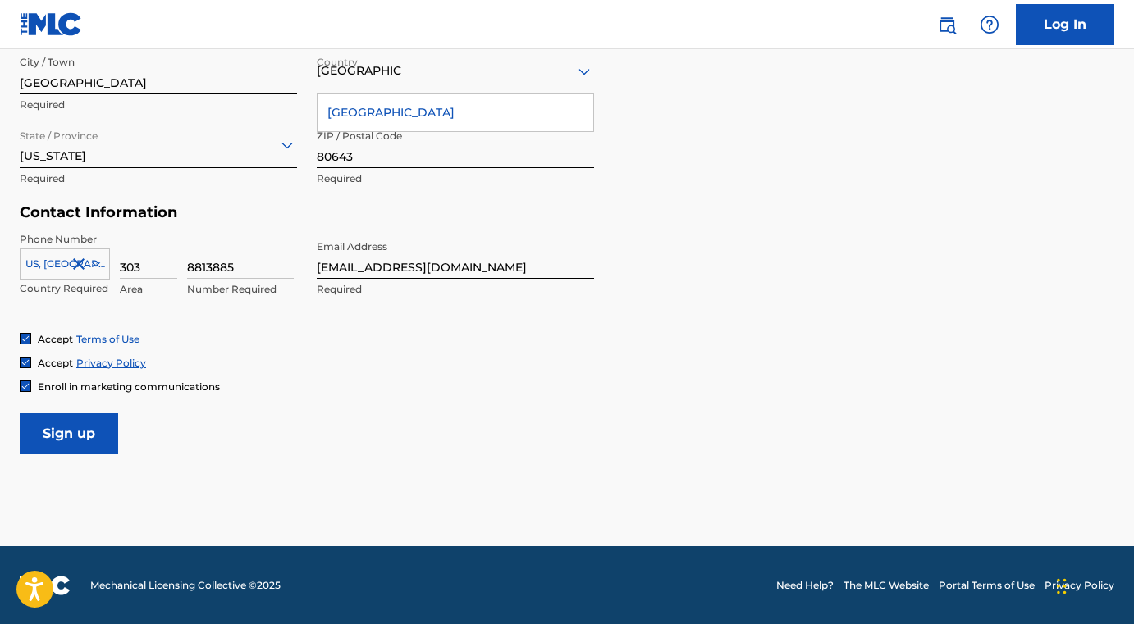
click at [287, 144] on icon at bounding box center [286, 145] width 11 height 7
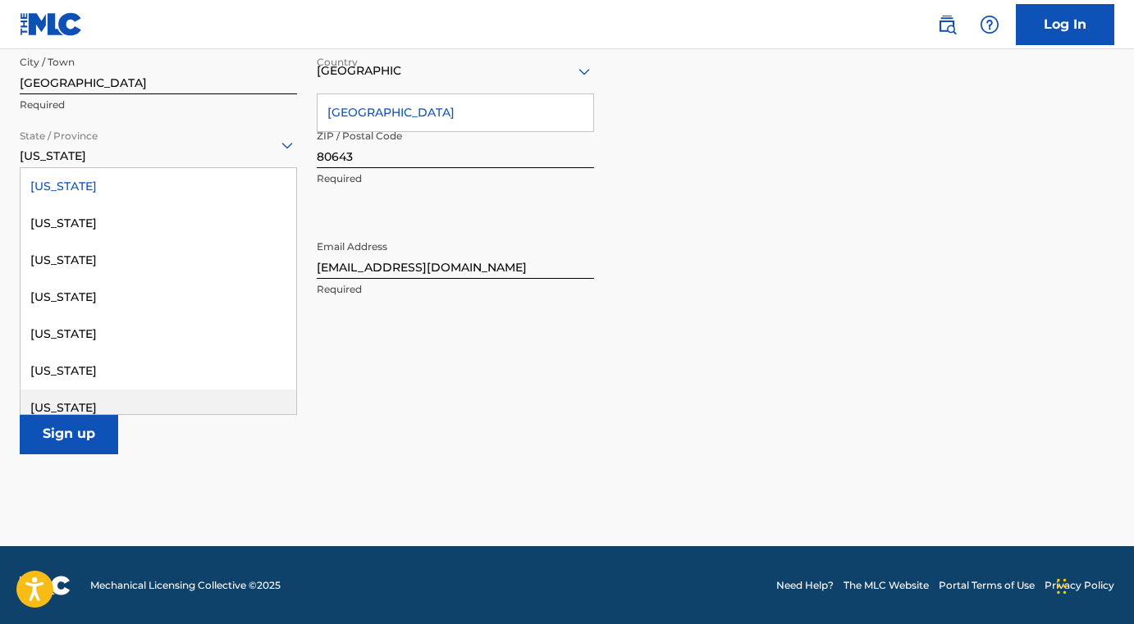
click at [88, 398] on div "[US_STATE]" at bounding box center [159, 408] width 276 height 37
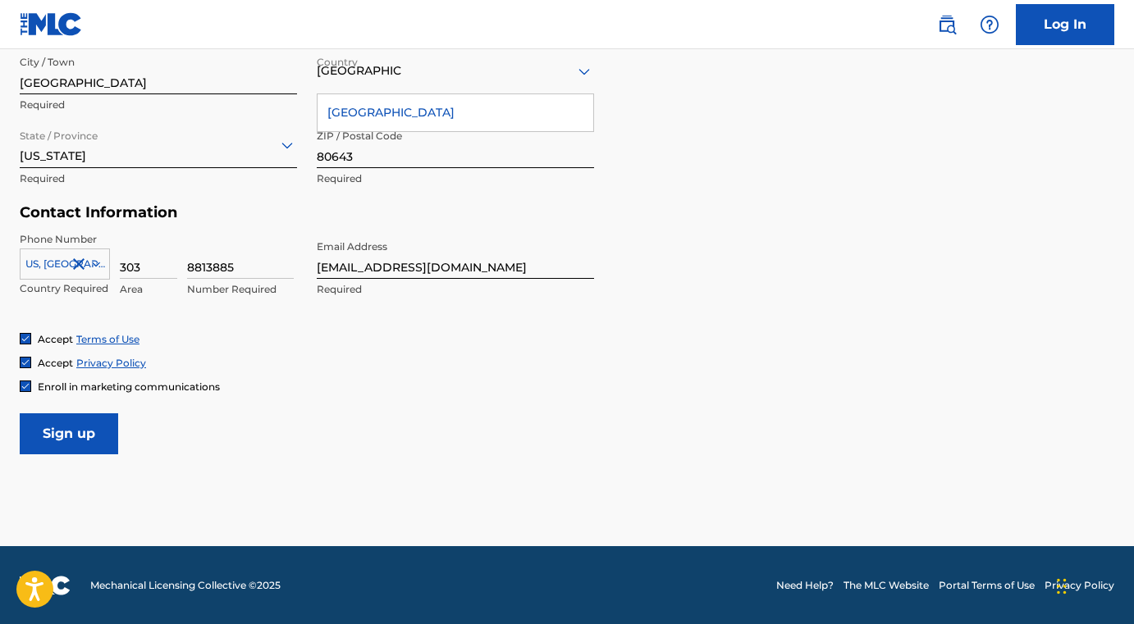
click at [53, 430] on input "Sign up" at bounding box center [69, 434] width 98 height 41
